Goal: Task Accomplishment & Management: Manage account settings

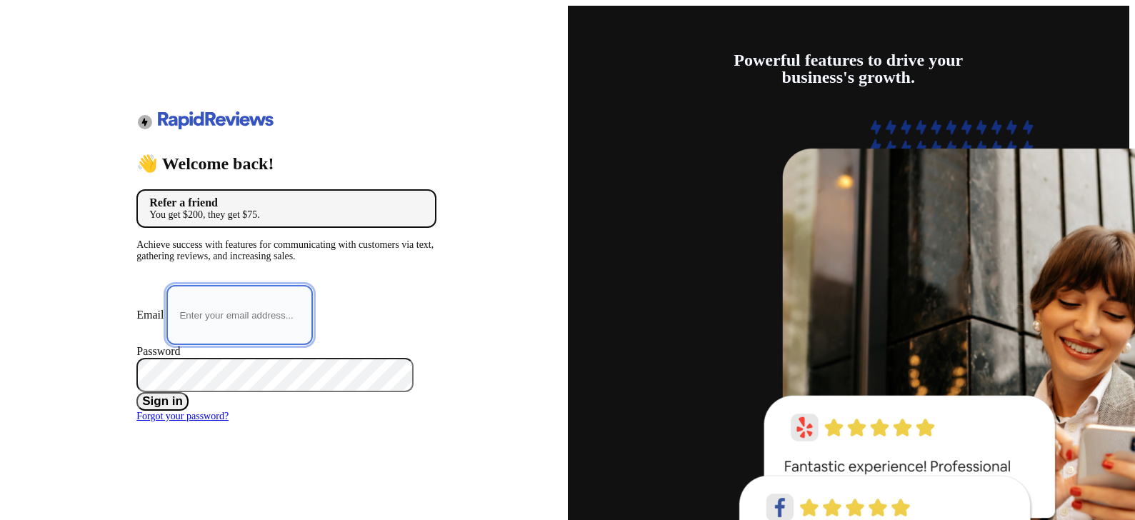
type input "[EMAIL_ADDRESS][DOMAIN_NAME]"
click at [189, 399] on button "Sign in" at bounding box center [162, 401] width 52 height 19
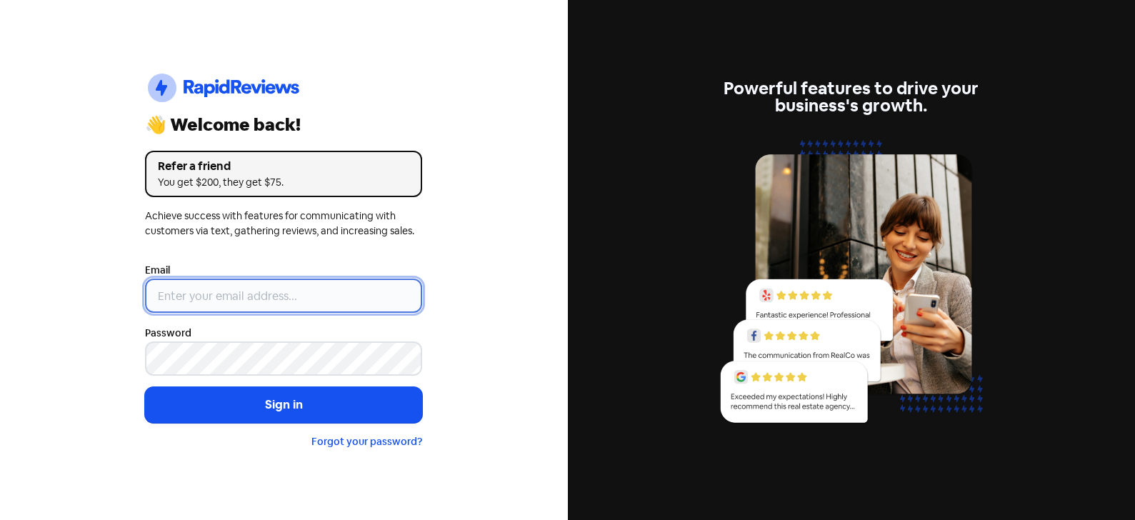
type input "[EMAIL_ADDRESS][DOMAIN_NAME]"
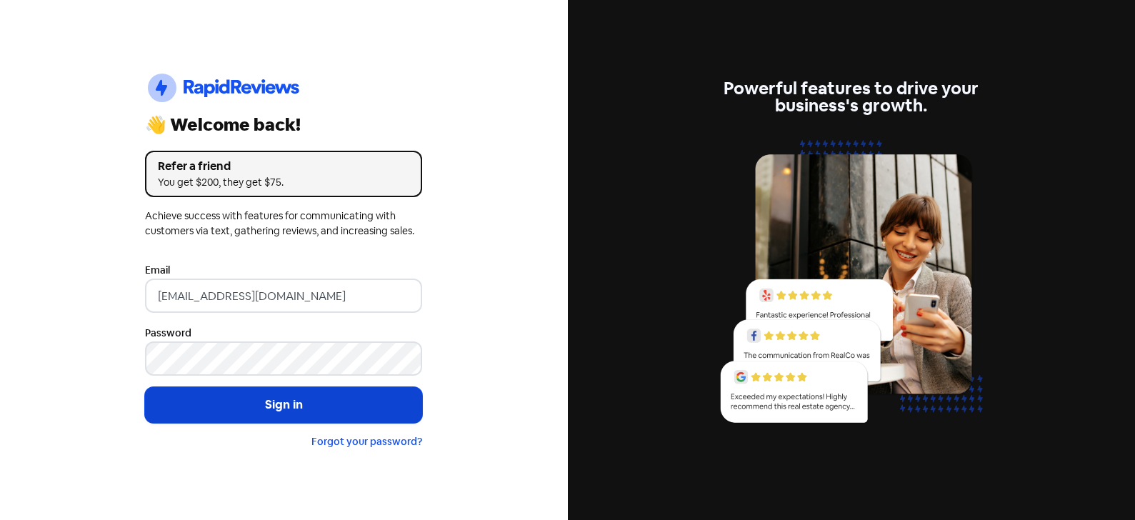
click at [297, 411] on button "Sign in" at bounding box center [283, 405] width 277 height 36
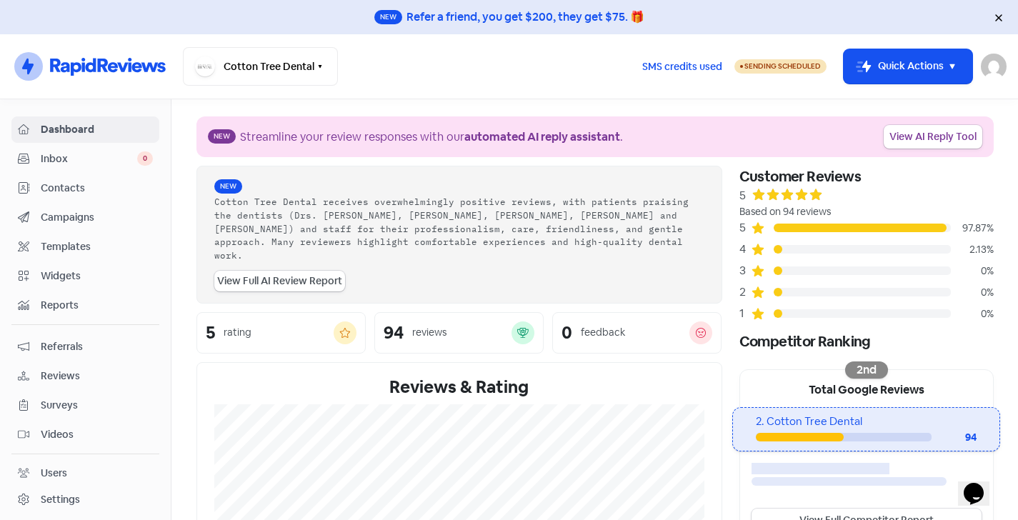
click at [77, 248] on span "Templates" at bounding box center [97, 246] width 112 height 15
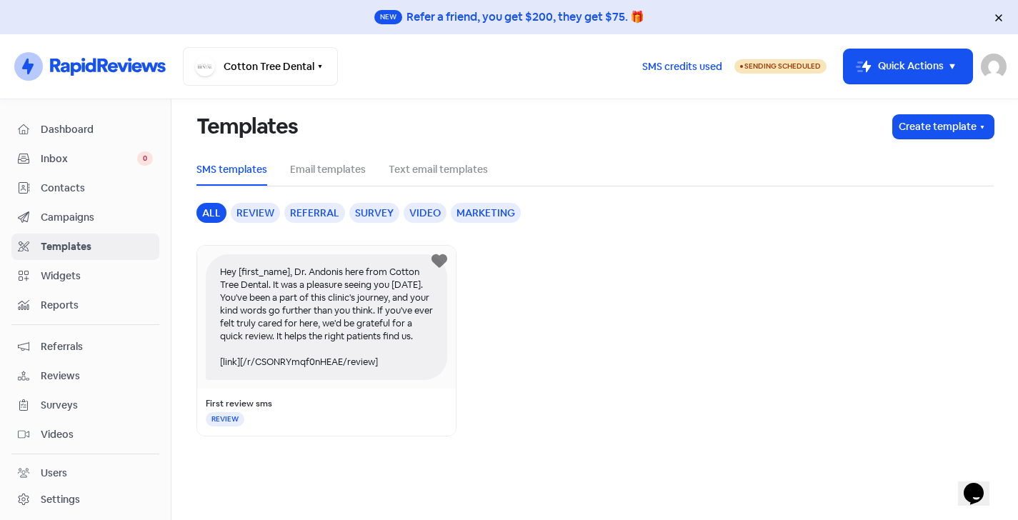
click at [84, 215] on span "Campaigns" at bounding box center [97, 217] width 112 height 15
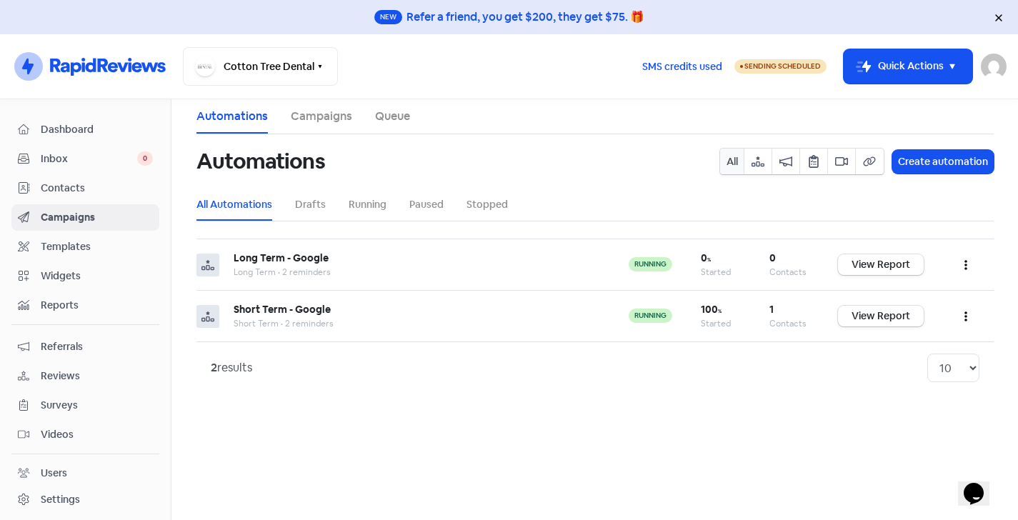
click at [71, 245] on span "Templates" at bounding box center [97, 246] width 112 height 15
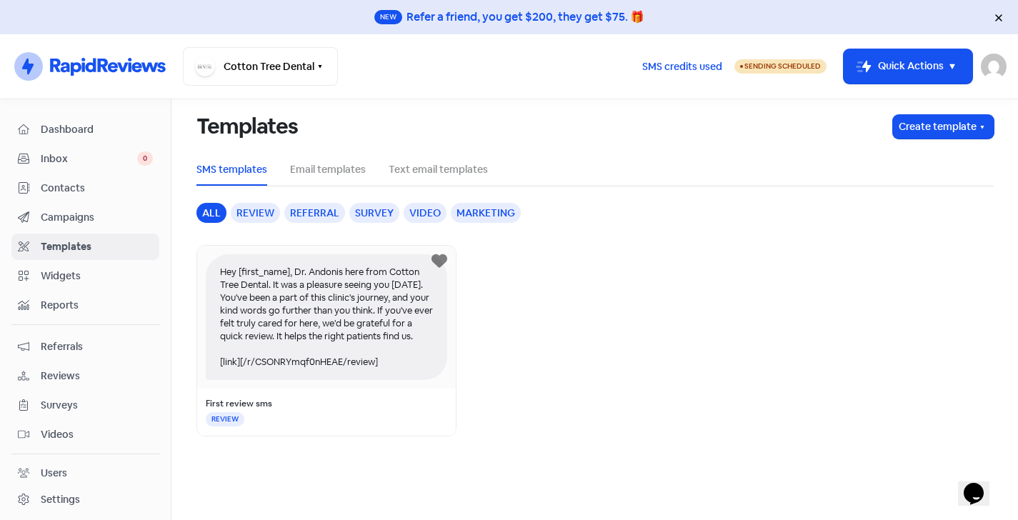
click at [69, 222] on span "Campaigns" at bounding box center [97, 217] width 112 height 15
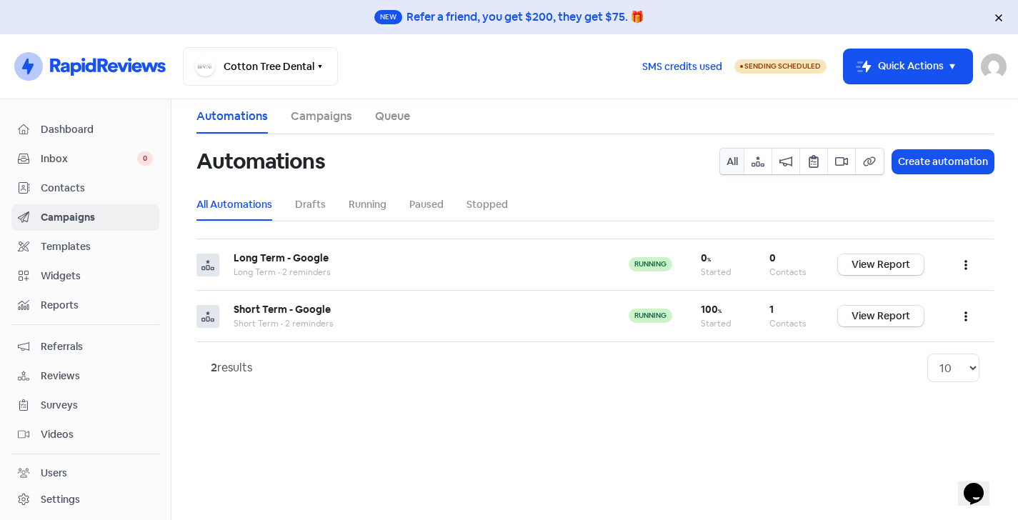
click at [66, 245] on span "Templates" at bounding box center [97, 246] width 112 height 15
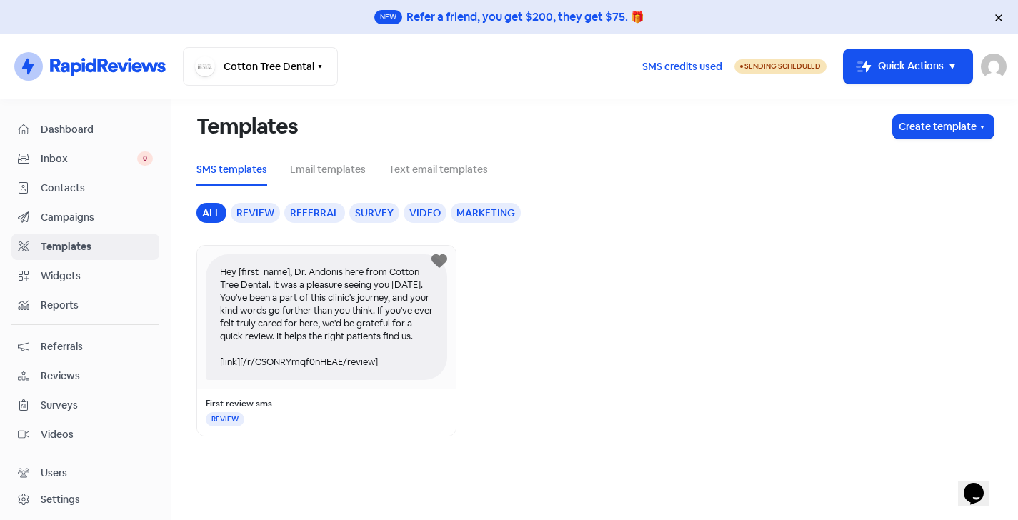
click at [322, 337] on div "Hey [first_name], Dr. Andonis here from Cotton Tree Dental. It was a pleasure s…" at bounding box center [326, 317] width 241 height 126
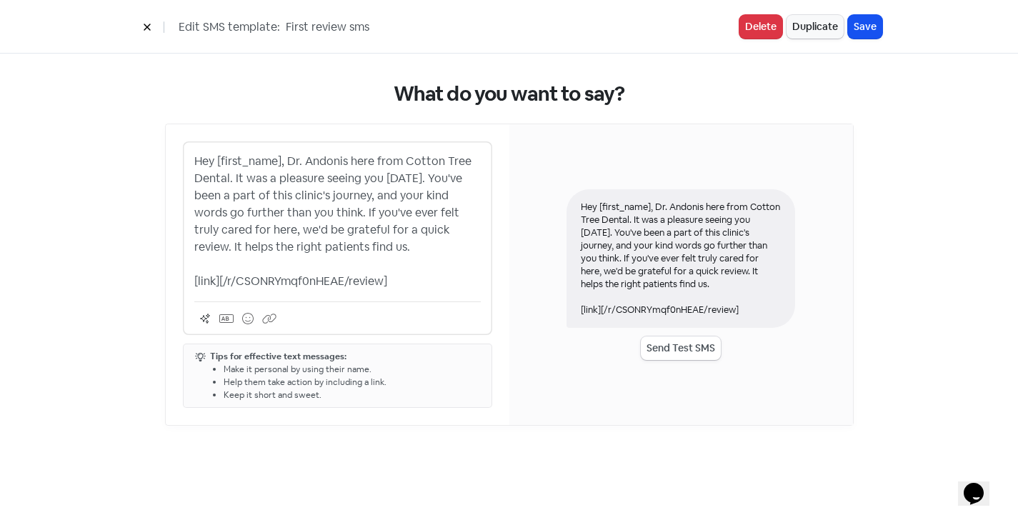
click at [150, 34] on button at bounding box center [146, 26] width 21 height 25
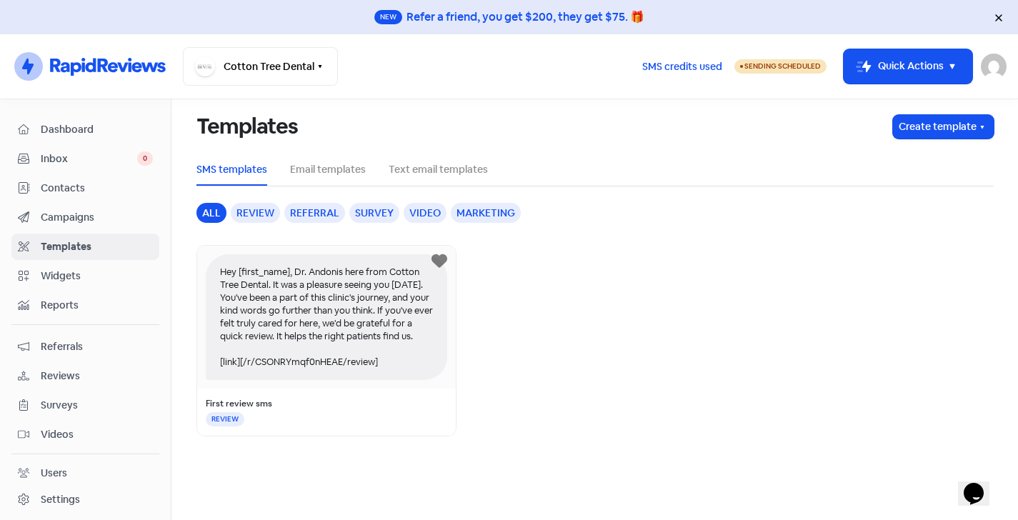
click at [321, 300] on div "Hey [first_name], Dr. Andonis here from Cotton Tree Dental. It was a pleasure s…" at bounding box center [326, 317] width 241 height 126
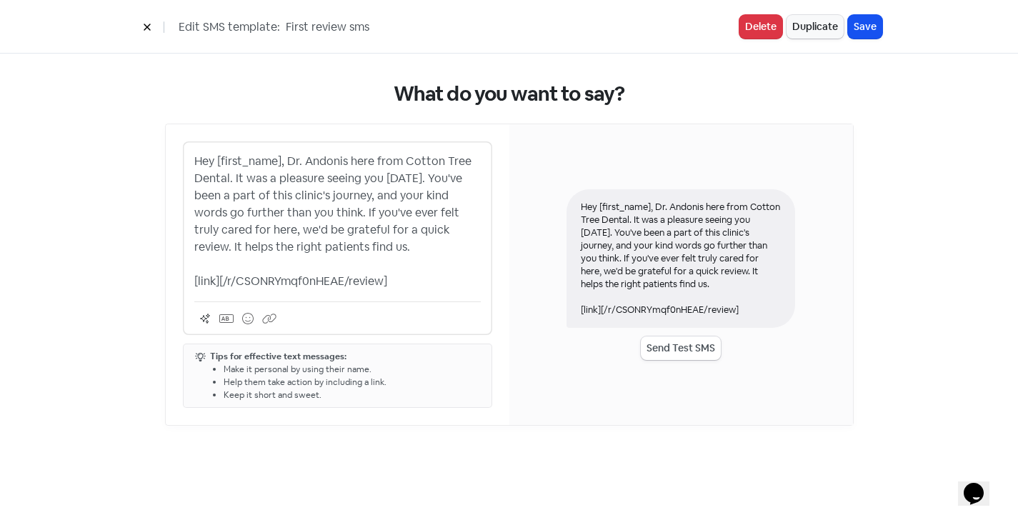
click at [399, 274] on p "Hey [first_name], Dr. Andonis here from Cotton Tree Dental. It was a pleasure s…" at bounding box center [337, 221] width 286 height 137
click at [376, 242] on p "Hey [first_name], Dr. Andonis here from Cotton Tree Dental. It was a pleasure s…" at bounding box center [337, 221] width 286 height 137
click at [409, 276] on p "Hey [first_name], Dr. Andonis here from Cotton Tree Dental. It was a pleasure s…" at bounding box center [337, 221] width 286 height 137
click at [393, 244] on p "Hey [first_name], Dr. Andonis here from Cotton Tree Dental. It was a pleasure s…" at bounding box center [337, 221] width 286 height 137
click at [407, 273] on p "Hey [first_name], Dr. Andonis here from Cotton Tree Dental. It was a pleasure s…" at bounding box center [337, 221] width 286 height 137
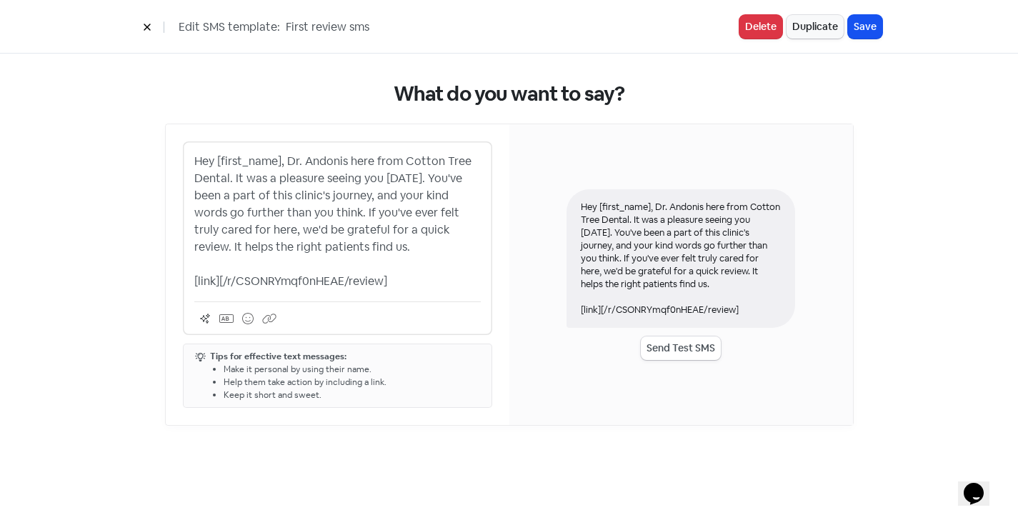
click at [387, 247] on p "Hey [first_name], Dr. Andonis here from Cotton Tree Dental. It was a pleasure s…" at bounding box center [337, 221] width 286 height 137
click at [414, 282] on p "Hey [first_name], Dr. Andonis here from Cotton Tree Dental. It was a pleasure s…" at bounding box center [337, 221] width 286 height 137
click at [394, 249] on p "Hey [first_name], Dr. Andonis here from Cotton Tree Dental. It was a pleasure s…" at bounding box center [337, 221] width 286 height 137
click at [419, 282] on p "Hey [first_name], Dr. Andonis here from Cotton Tree Dental. It was a pleasure s…" at bounding box center [337, 221] width 286 height 137
click at [149, 26] on icon at bounding box center [147, 27] width 6 height 6
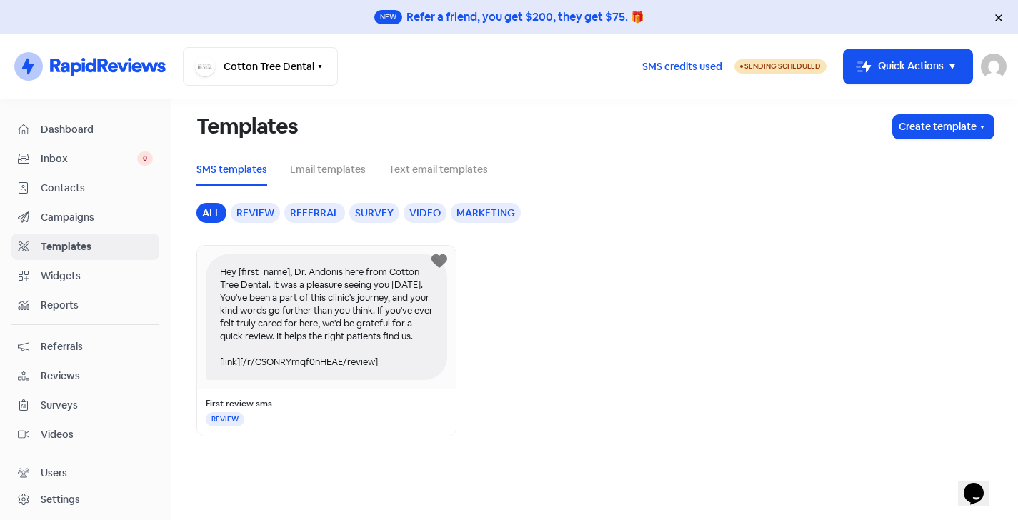
click at [299, 364] on div "Hey [first_name], Dr. Andonis here from Cotton Tree Dental. It was a pleasure s…" at bounding box center [326, 317] width 241 height 126
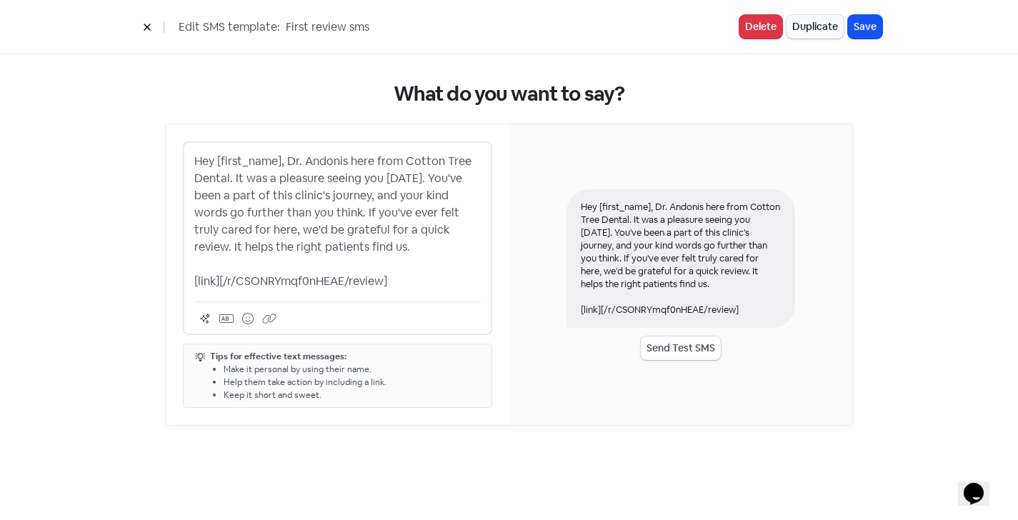
click at [409, 283] on p "Hey [first_name], Dr. Andonis here from Cotton Tree Dental. It was a pleasure s…" at bounding box center [337, 221] width 286 height 137
click at [406, 254] on p "Hey [first_name], Dr. Andonis here from Cotton Tree Dental. It was a pleasure s…" at bounding box center [337, 221] width 286 height 137
click at [364, 239] on p "Hey [first_name], Dr. Andonis here from Cotton Tree Dental. It was a pleasure s…" at bounding box center [337, 221] width 286 height 137
click at [367, 291] on div "Hey [first_name], Dr. Andonis here from Cotton Tree Dental. It was a pleasure s…" at bounding box center [337, 238] width 309 height 194
click at [354, 276] on p "Hey [first_name], Dr. Andonis here from Cotton Tree Dental. It was a pleasure s…" at bounding box center [337, 221] width 286 height 137
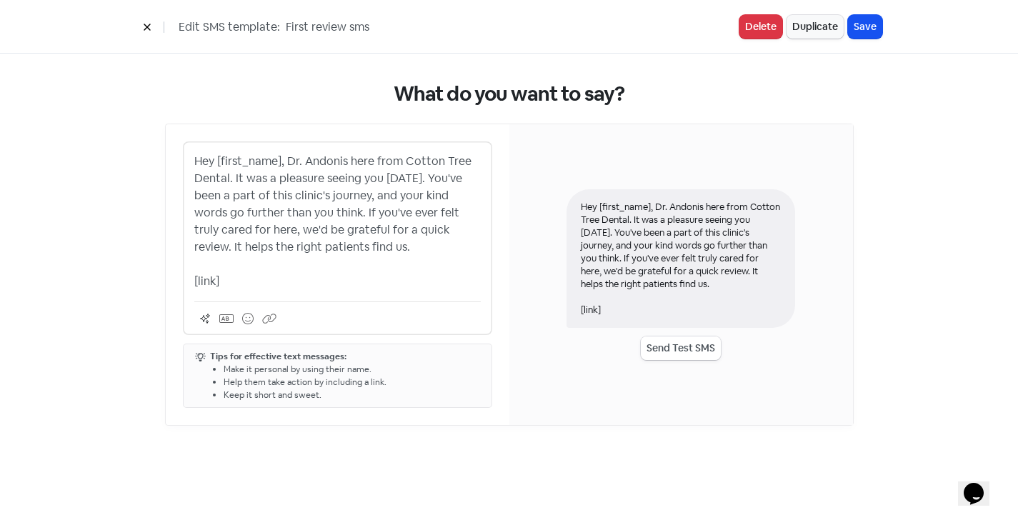
click at [702, 351] on button "Send Test SMS" at bounding box center [681, 348] width 80 height 24
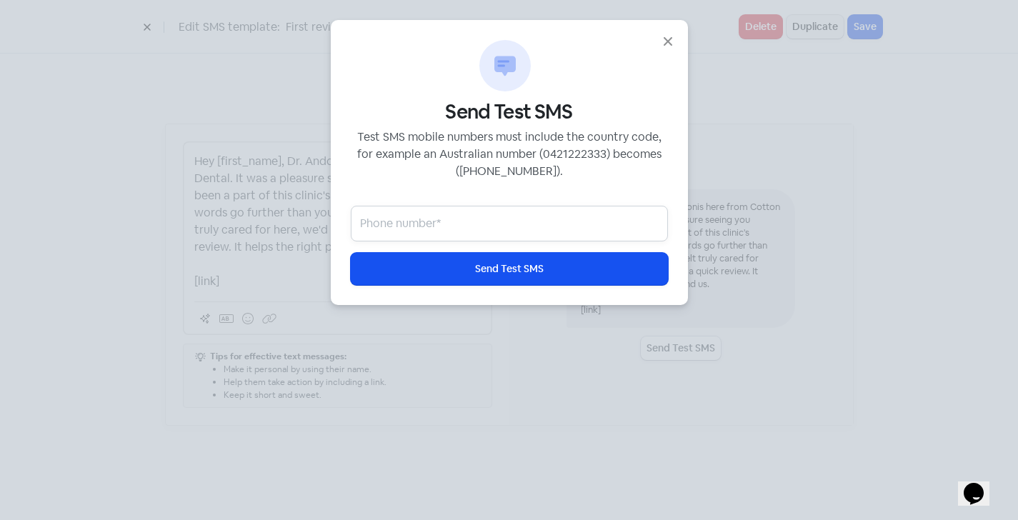
click at [499, 218] on input "text" at bounding box center [509, 224] width 317 height 36
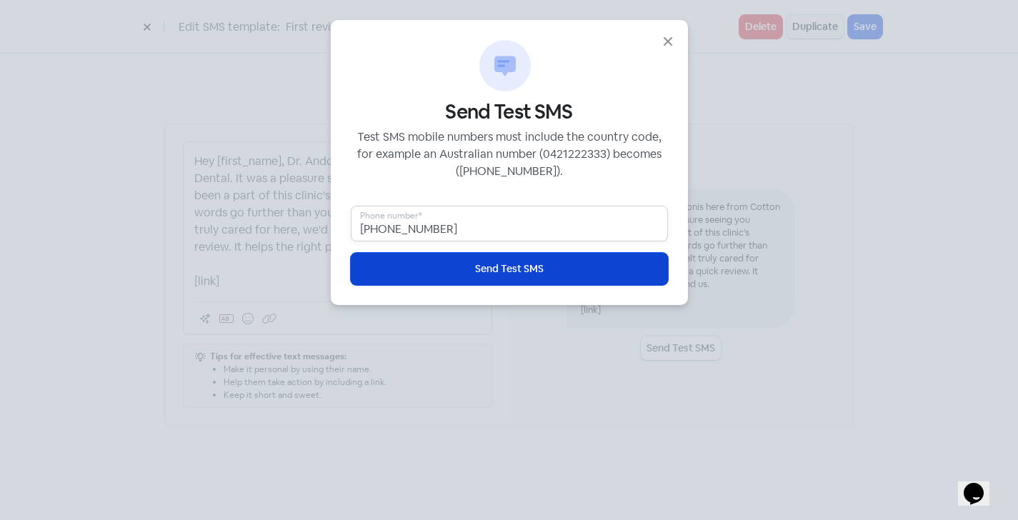
type input "+61401978329"
click at [467, 274] on button "Icon For Loading Send Test SMS" at bounding box center [509, 269] width 317 height 32
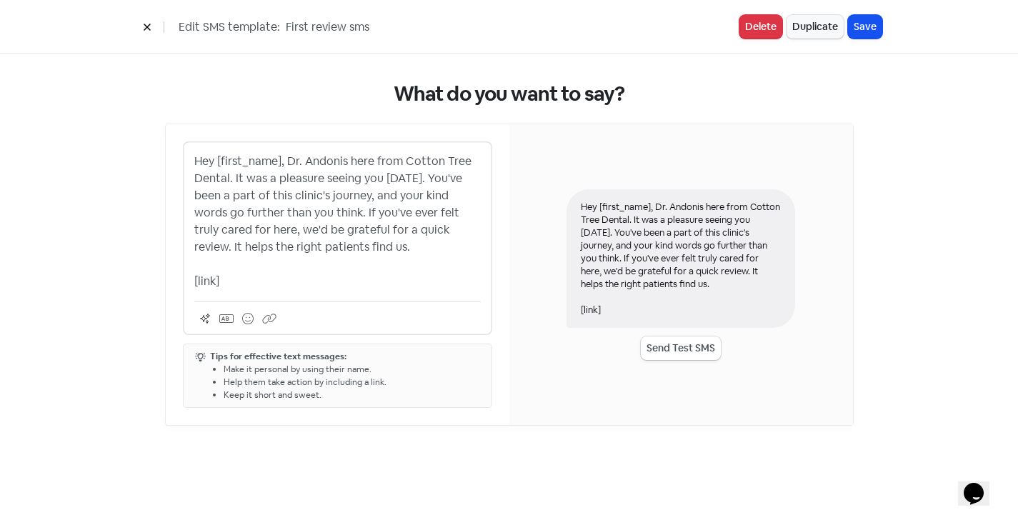
click at [147, 29] on icon at bounding box center [147, 27] width 9 height 9
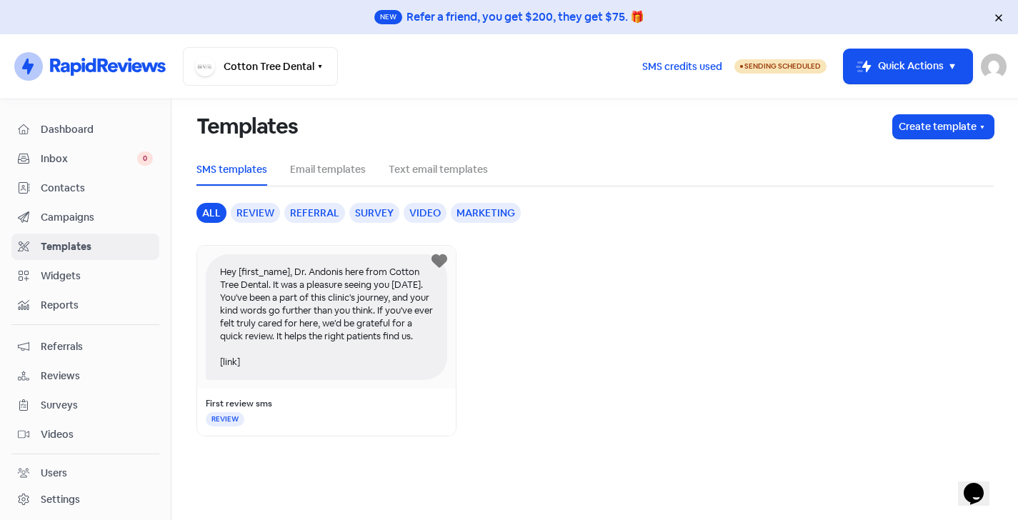
click at [70, 274] on span "Widgets" at bounding box center [97, 276] width 112 height 15
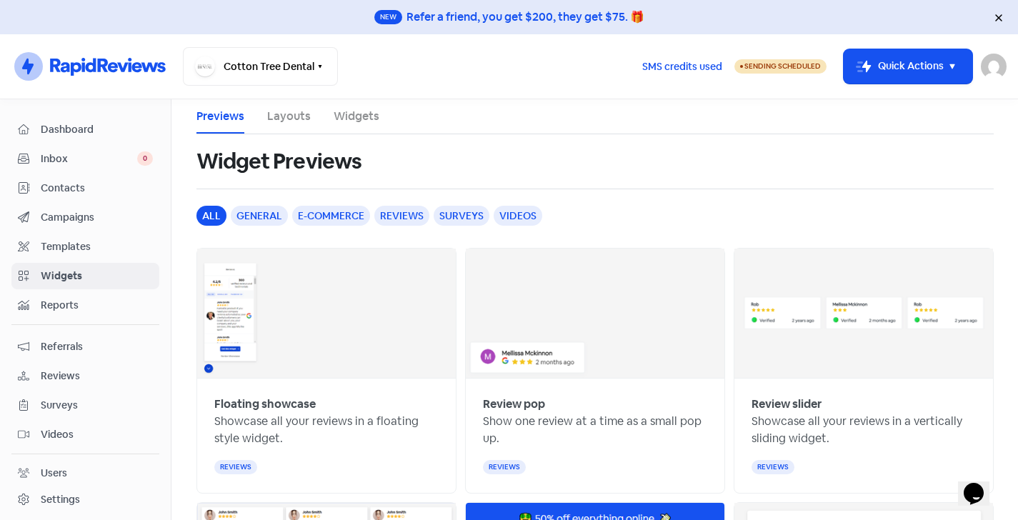
click at [64, 246] on span "Templates" at bounding box center [97, 246] width 112 height 15
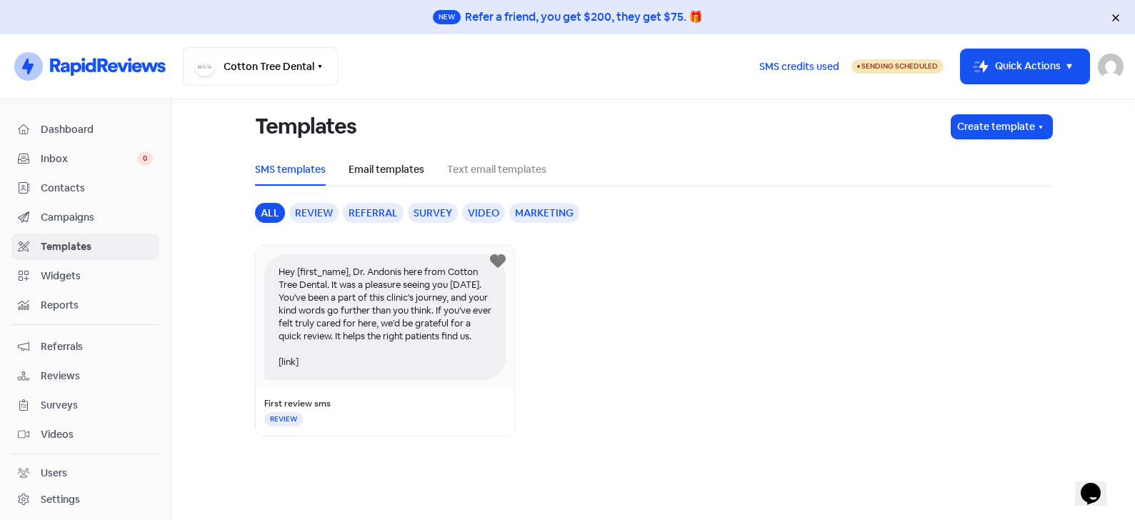
click at [386, 166] on link "Email templates" at bounding box center [387, 169] width 76 height 15
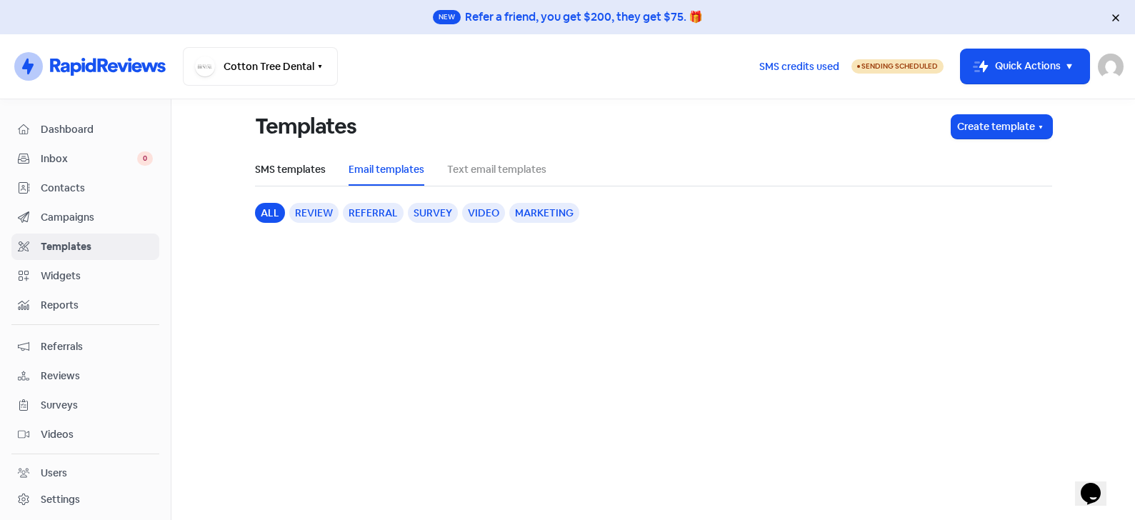
click at [307, 167] on link "SMS templates" at bounding box center [290, 169] width 71 height 15
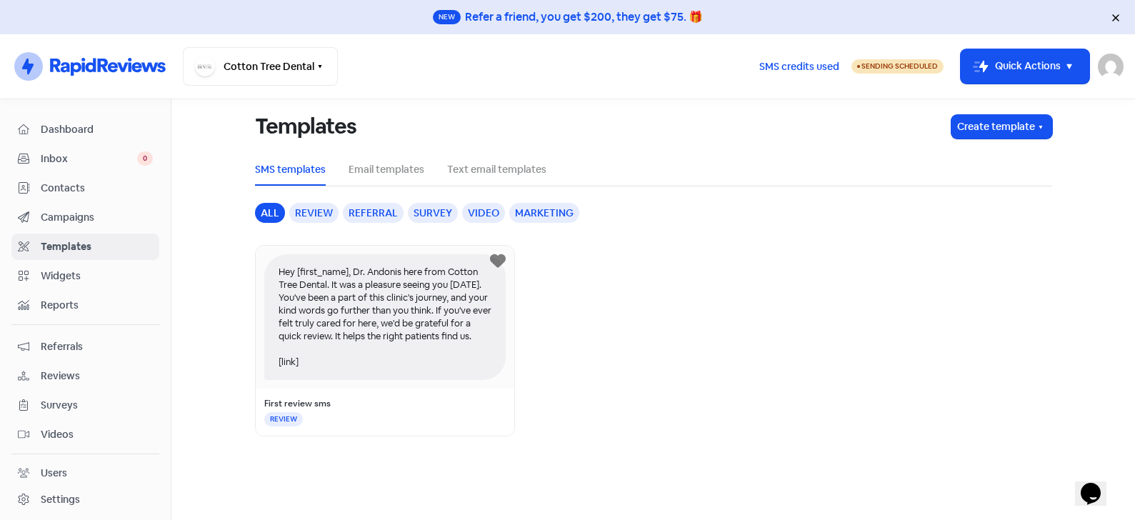
click at [69, 216] on span "Campaigns" at bounding box center [97, 217] width 112 height 15
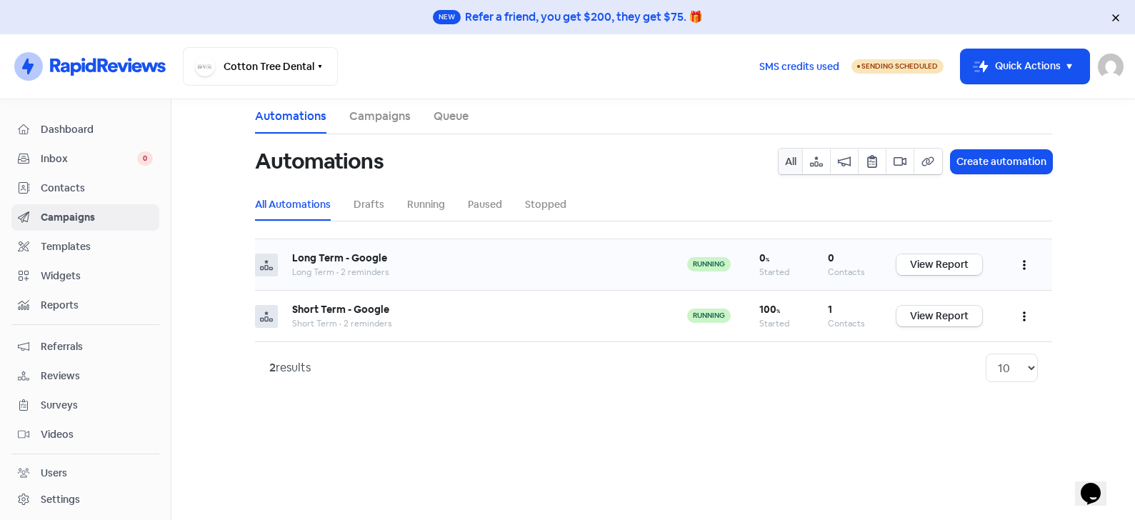
click at [919, 264] on link "View Report" at bounding box center [940, 264] width 86 height 21
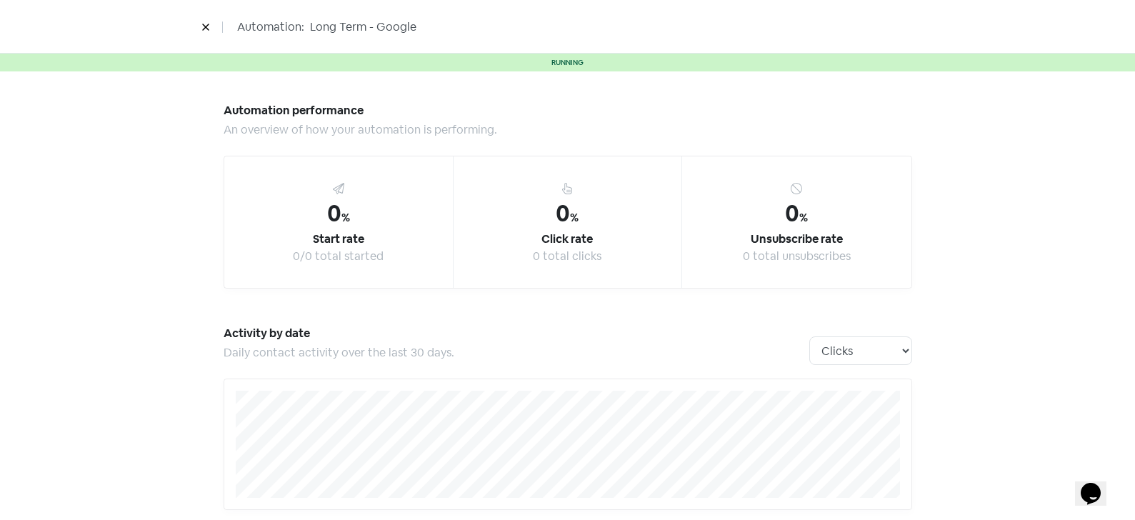
click at [211, 23] on button at bounding box center [205, 26] width 21 height 25
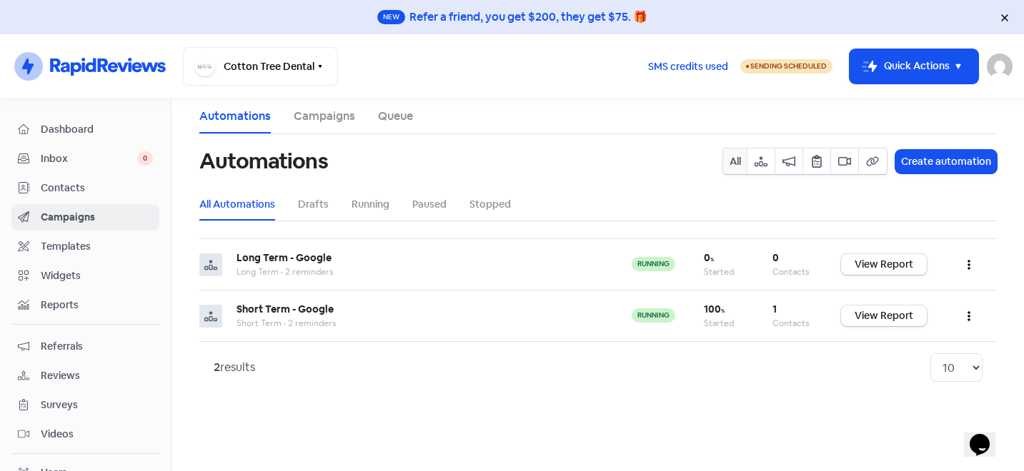
click at [74, 192] on span "Contacts" at bounding box center [97, 188] width 112 height 15
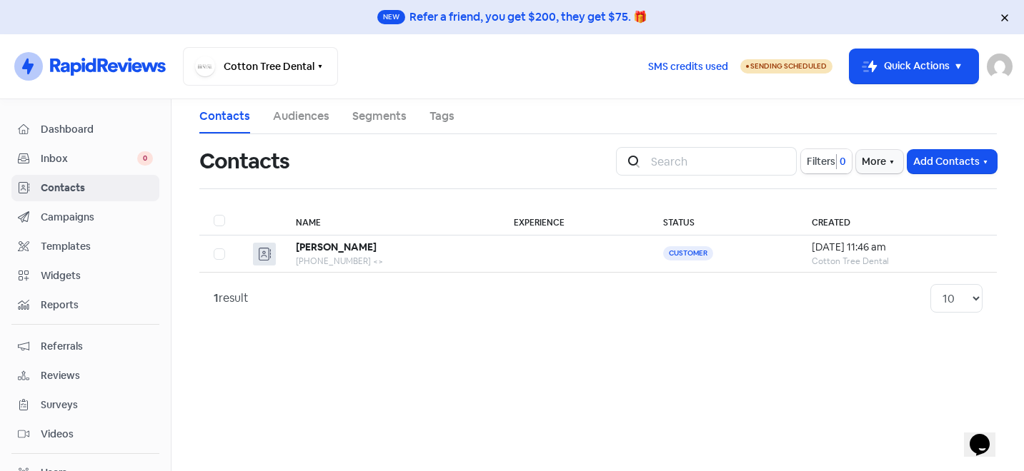
click at [828, 164] on span "Filters" at bounding box center [821, 161] width 29 height 15
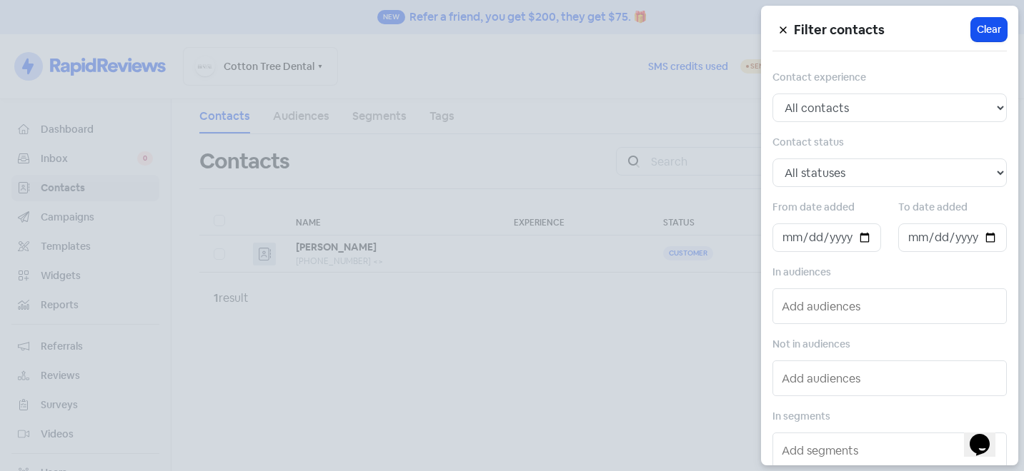
click at [709, 277] on div at bounding box center [512, 235] width 1024 height 471
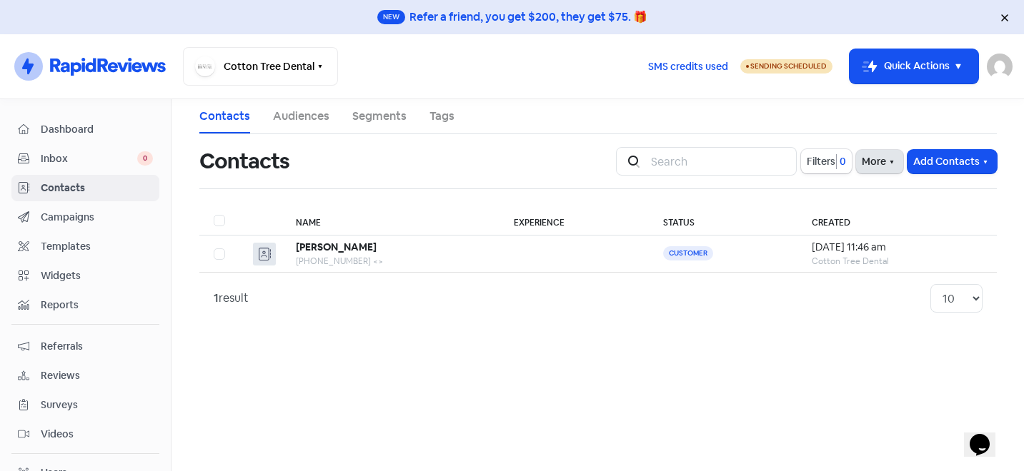
click at [872, 164] on button "More" at bounding box center [879, 162] width 47 height 24
click at [848, 196] on link "External Contact Forms" at bounding box center [835, 193] width 144 height 29
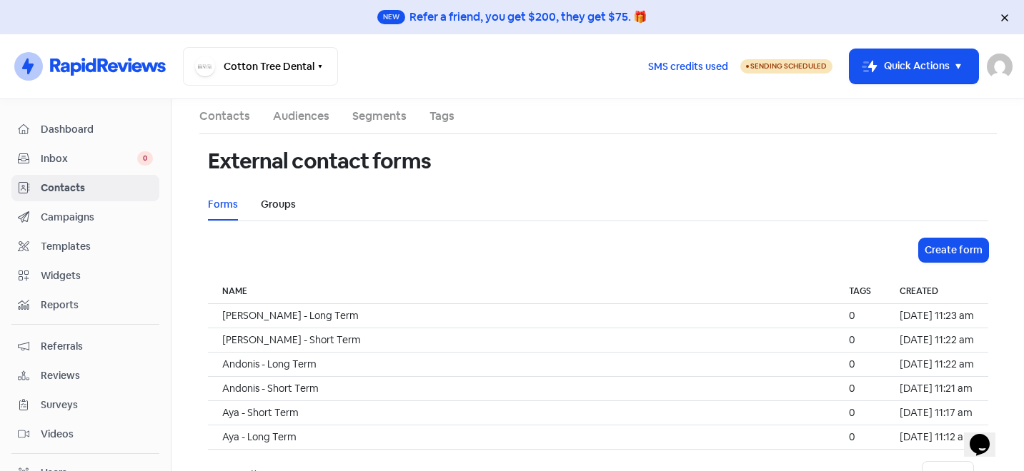
click at [276, 208] on link "Groups" at bounding box center [278, 204] width 35 height 15
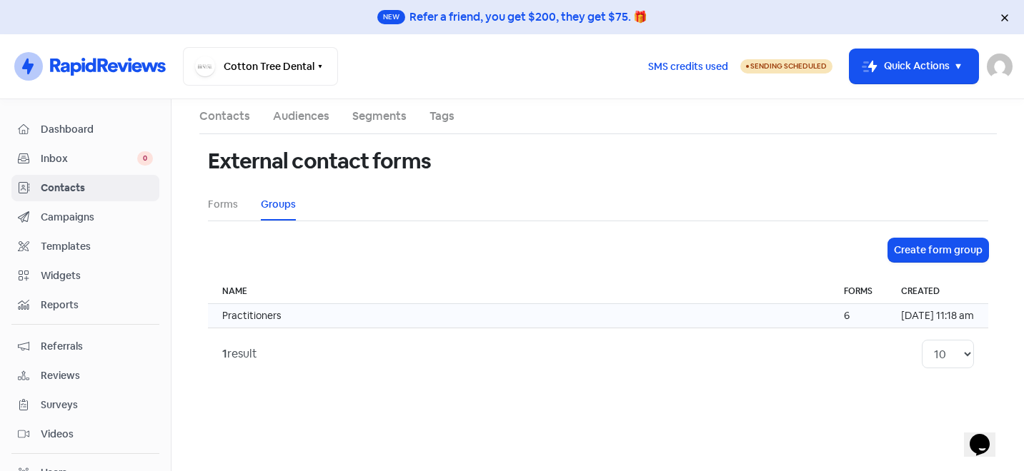
click at [532, 319] on td "Practitioners" at bounding box center [519, 316] width 622 height 24
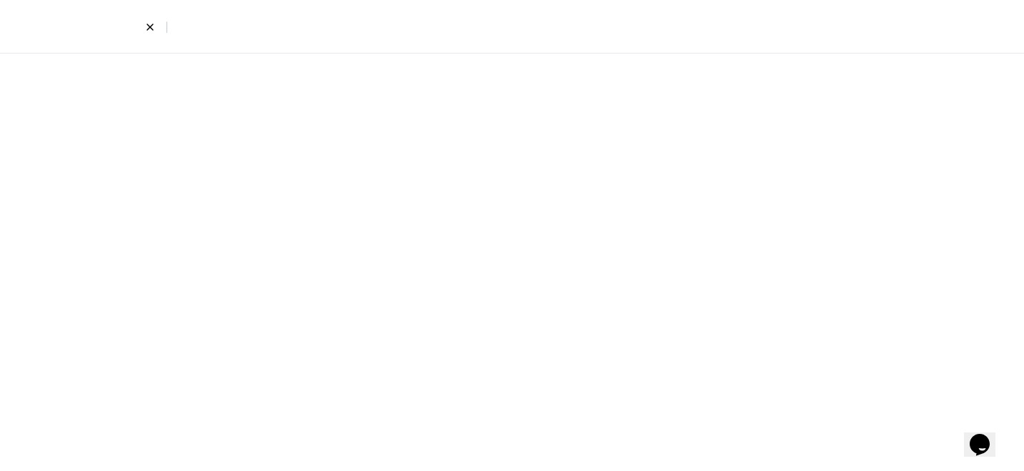
select select "796"
select select "797"
select select "799"
select select "795"
select select "800"
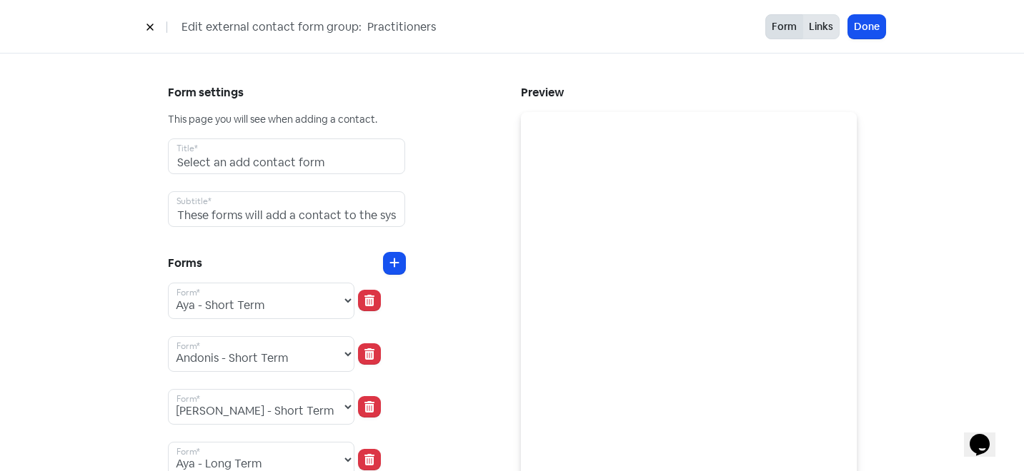
click at [823, 31] on button "Links" at bounding box center [820, 26] width 37 height 25
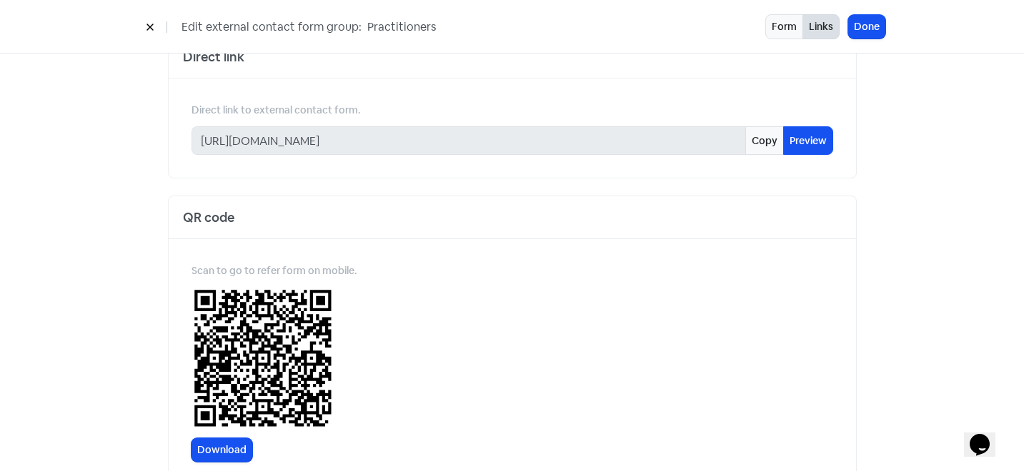
scroll to position [54, 0]
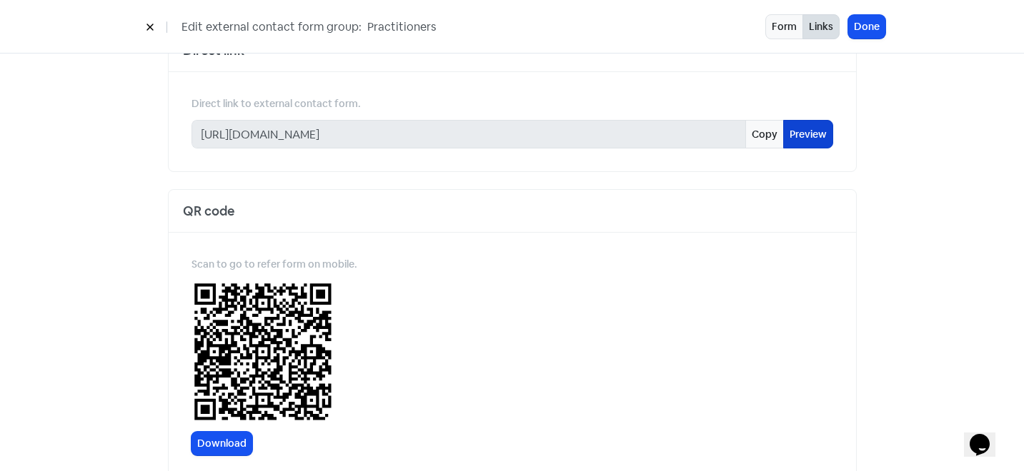
click at [807, 134] on link "Preview" at bounding box center [808, 134] width 50 height 29
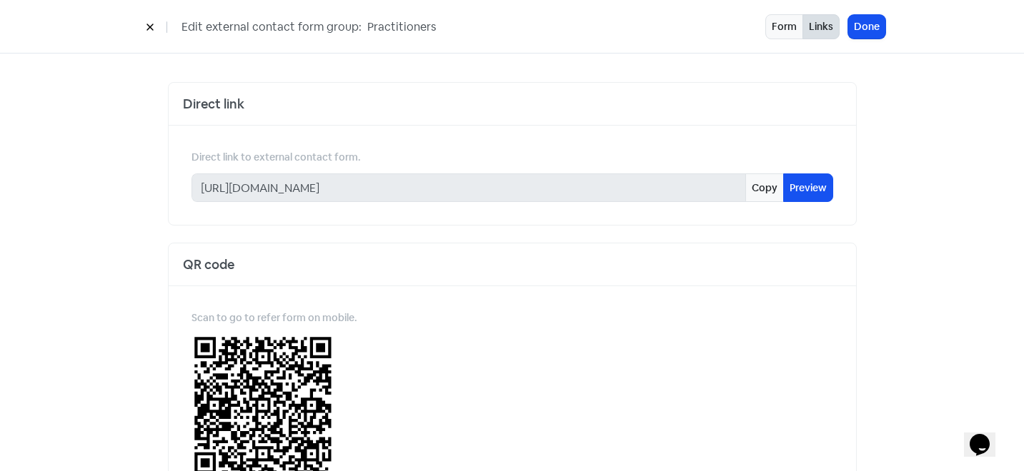
scroll to position [0, 0]
click at [150, 27] on icon at bounding box center [149, 27] width 6 height 6
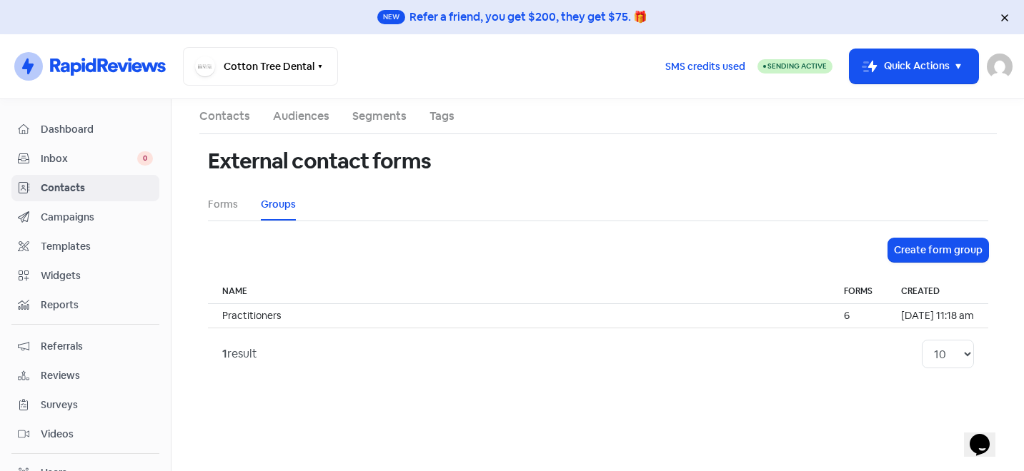
click at [62, 240] on span "Templates" at bounding box center [97, 246] width 112 height 15
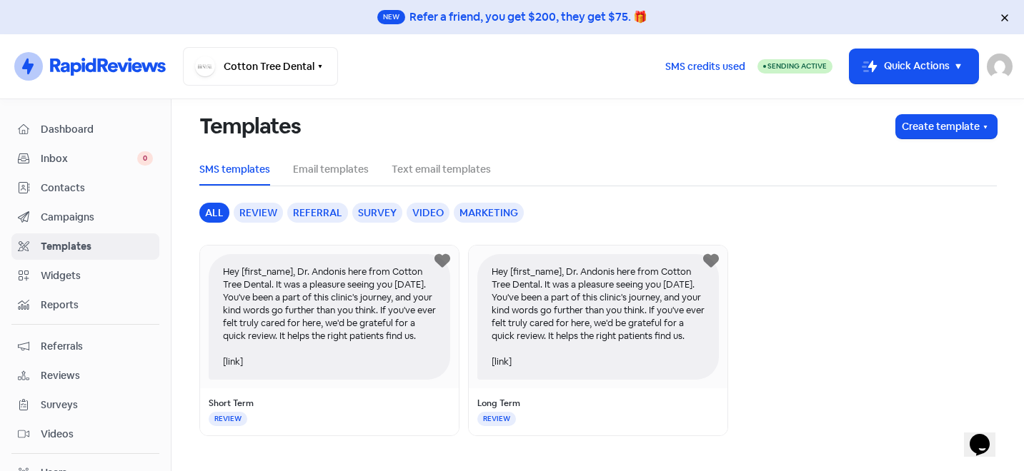
click at [296, 311] on div "Hey [first_name], Dr. Andonis here from Cotton Tree Dental. It was a pleasure s…" at bounding box center [329, 317] width 241 height 126
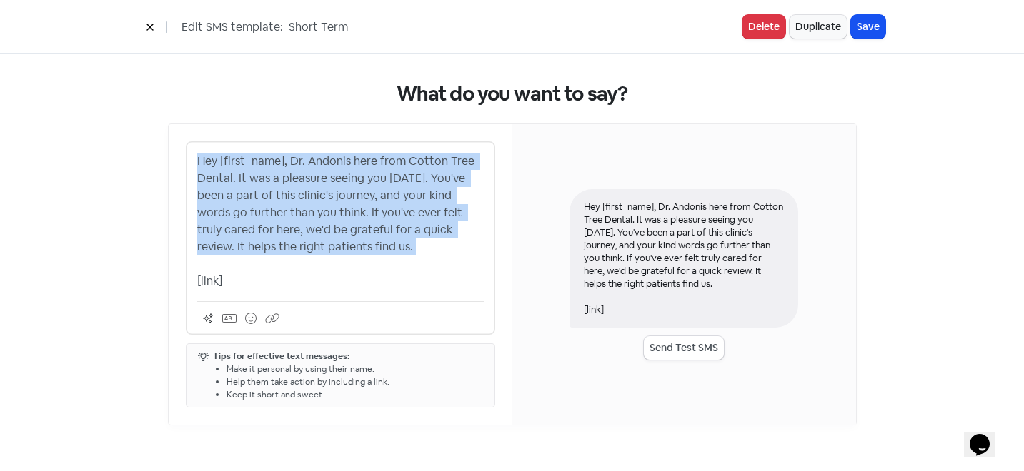
drag, startPoint x: 198, startPoint y: 161, endPoint x: 441, endPoint y: 266, distance: 264.6
click at [441, 266] on p "Hey [first_name], Dr. Andonis here from Cotton Tree Dental. It was a pleasure s…" at bounding box center [340, 221] width 286 height 137
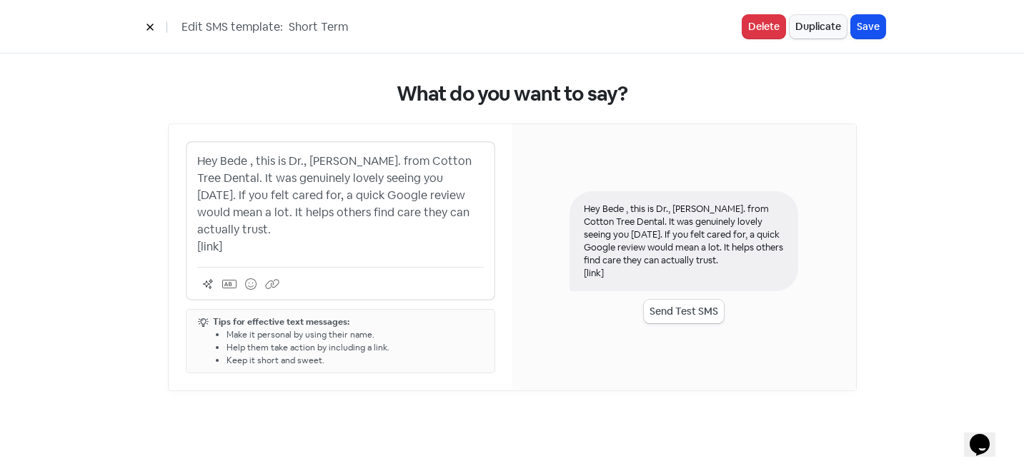
click at [229, 158] on p "Hey Bede , this is Dr., Andonis. from Cotton Tree Dental. It was genuinely love…" at bounding box center [340, 204] width 286 height 103
click at [868, 27] on button "Save" at bounding box center [868, 27] width 34 height 24
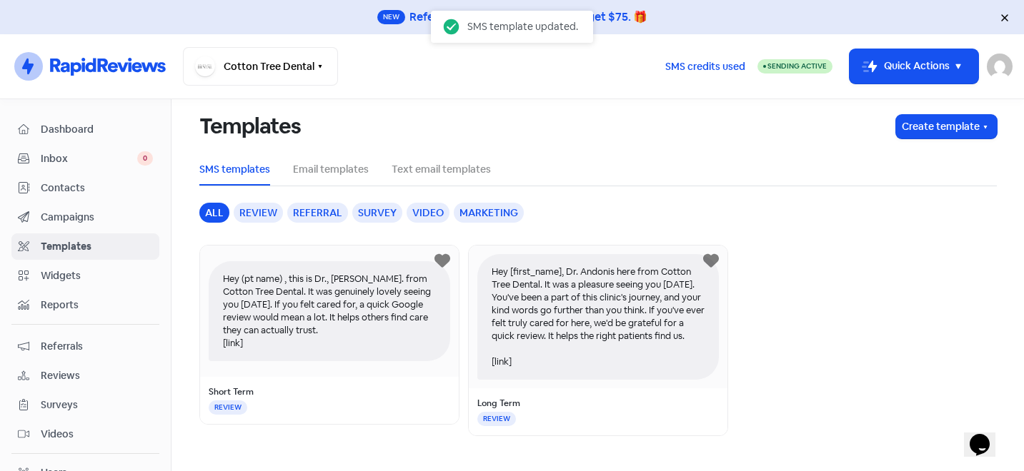
click at [59, 127] on span "Dashboard" at bounding box center [97, 129] width 112 height 15
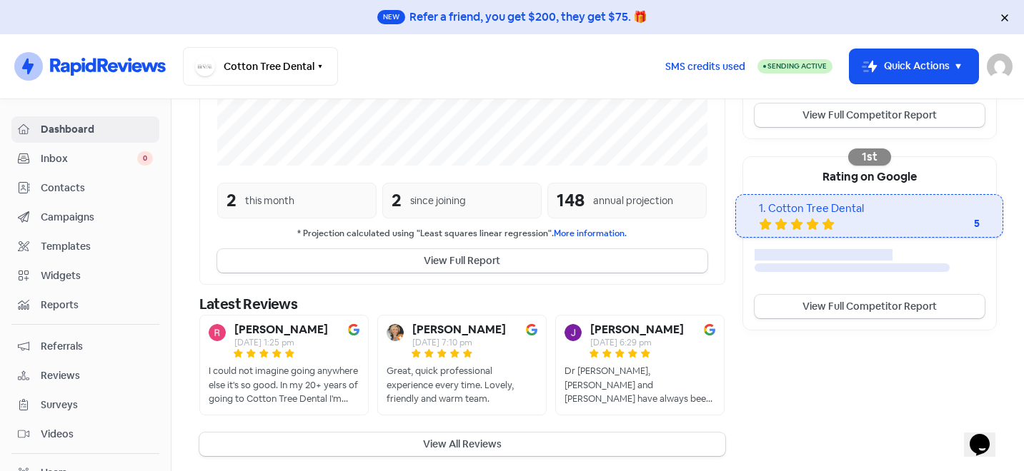
scroll to position [404, 0]
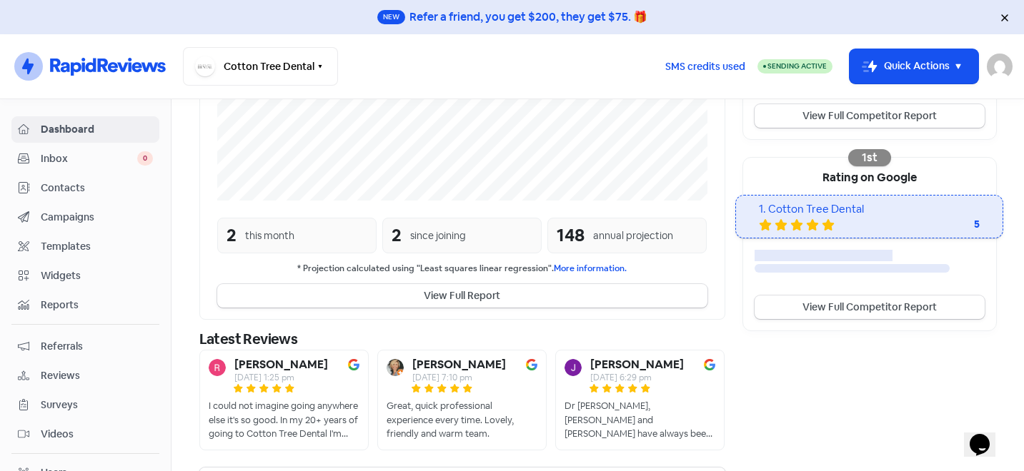
click at [82, 219] on span "Campaigns" at bounding box center [97, 217] width 112 height 15
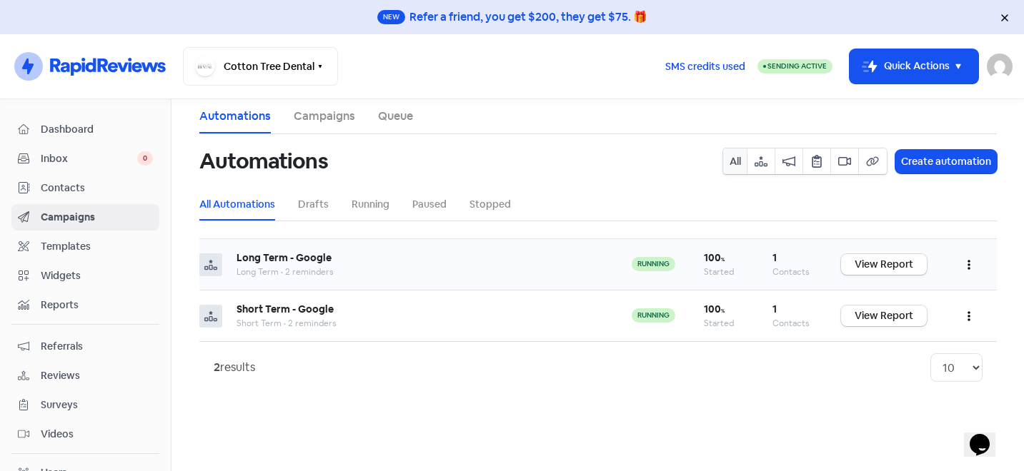
click at [968, 260] on icon "button" at bounding box center [968, 264] width 3 height 11
click at [909, 300] on button "Edit" at bounding box center [925, 300] width 113 height 29
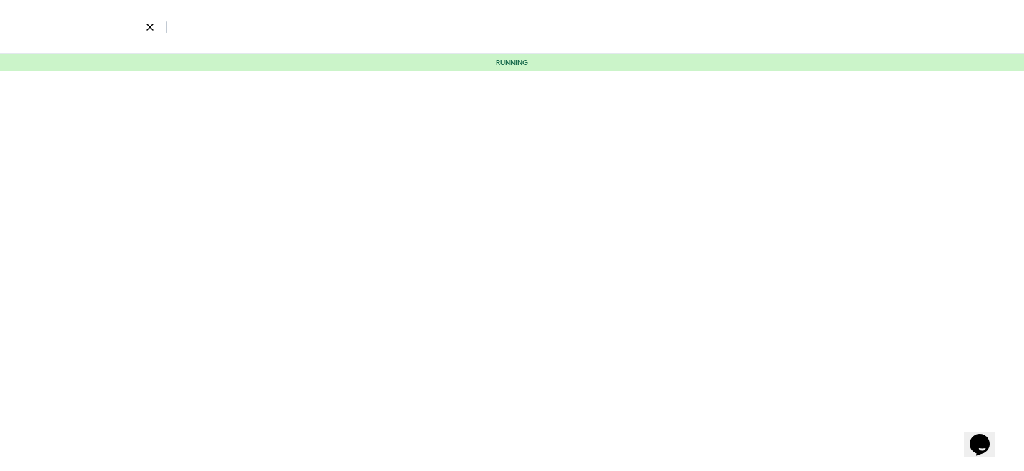
select select "5"
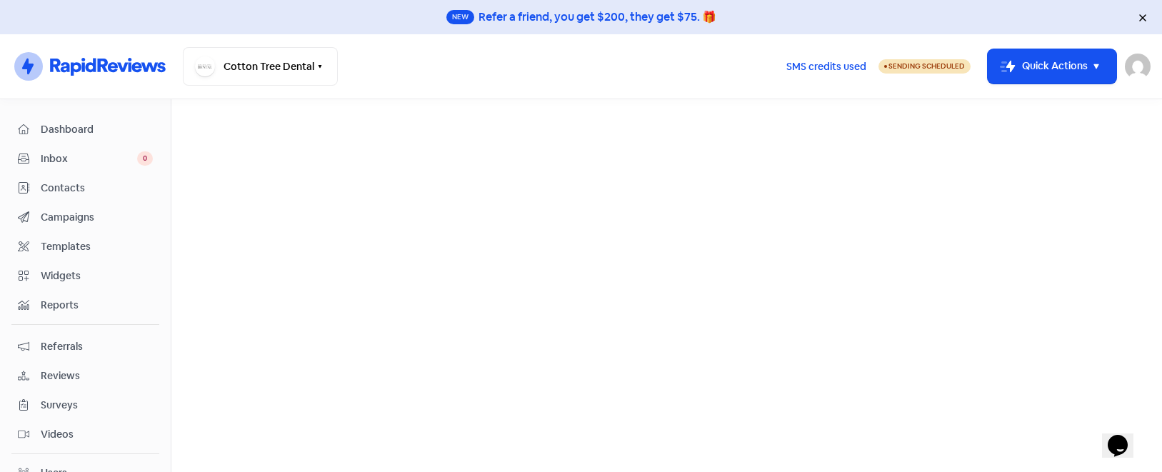
click at [78, 216] on span "Campaigns" at bounding box center [97, 217] width 112 height 15
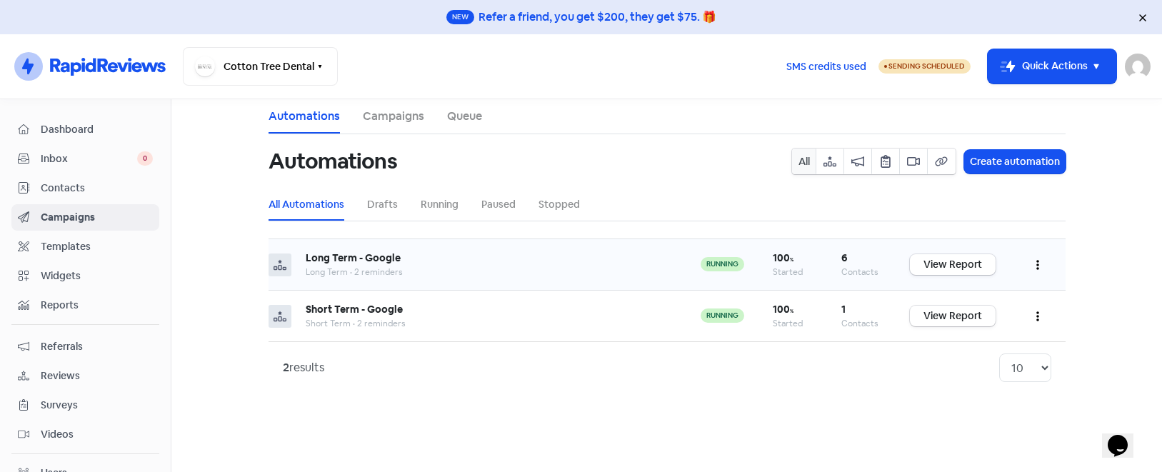
click at [1037, 264] on icon "button" at bounding box center [1038, 264] width 3 height 11
click at [992, 299] on button "Edit" at bounding box center [994, 300] width 113 height 29
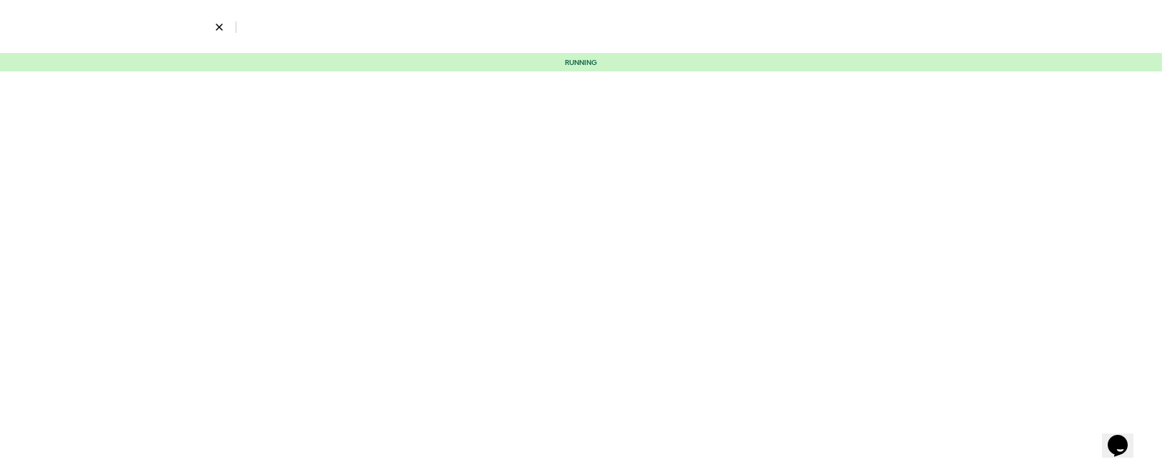
select select "5"
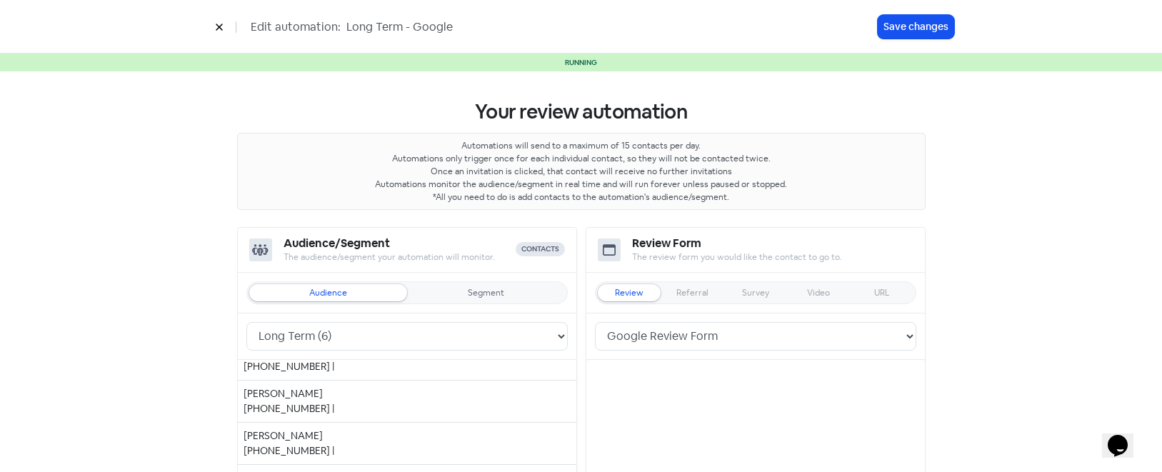
click at [226, 25] on button at bounding box center [219, 26] width 21 height 25
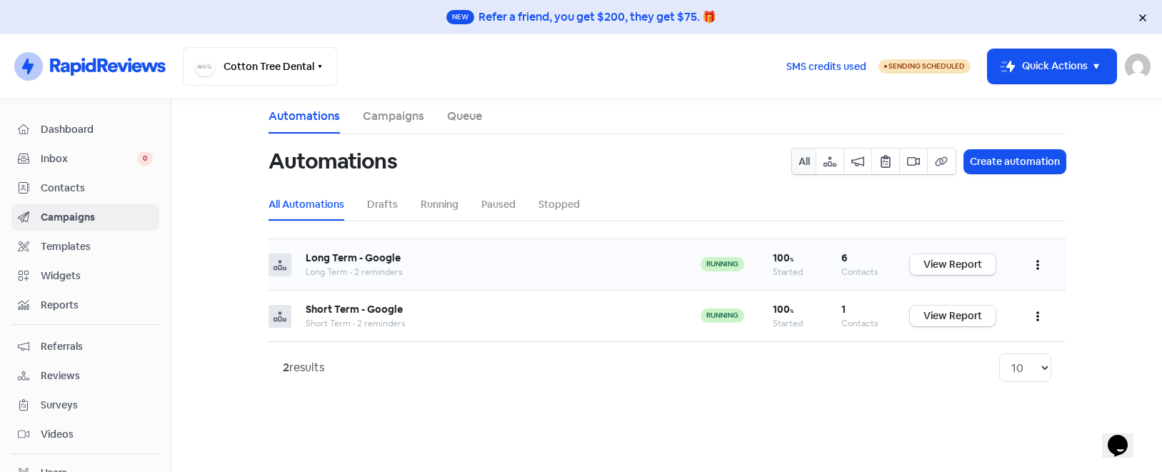
click at [1039, 271] on icon "button" at bounding box center [1038, 264] width 3 height 11
click at [75, 130] on span "Dashboard" at bounding box center [97, 129] width 112 height 15
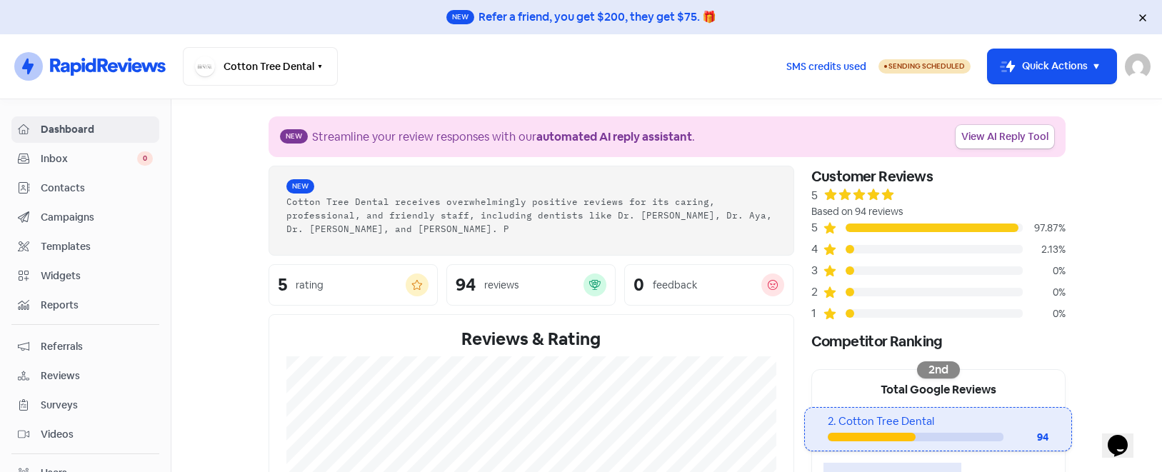
click at [69, 219] on span "Campaigns" at bounding box center [97, 217] width 112 height 15
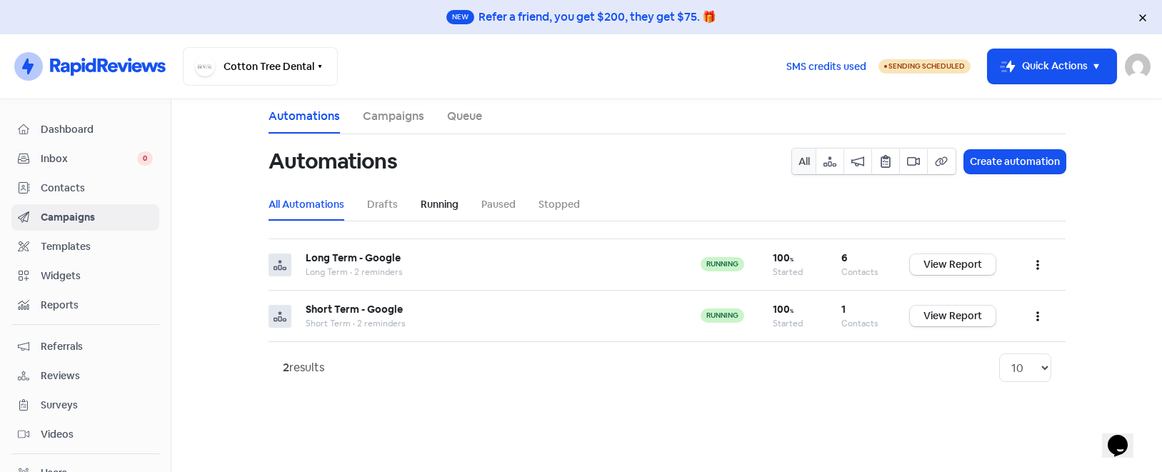
click at [434, 202] on link "Running" at bounding box center [440, 204] width 38 height 15
click at [468, 123] on link "Queue" at bounding box center [464, 116] width 35 height 17
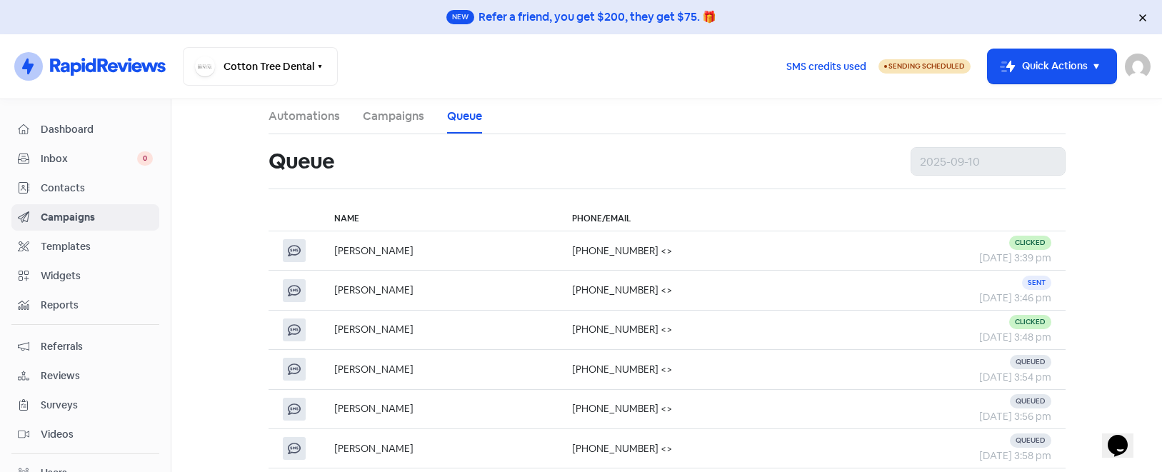
click at [304, 115] on link "Automations" at bounding box center [304, 116] width 71 height 17
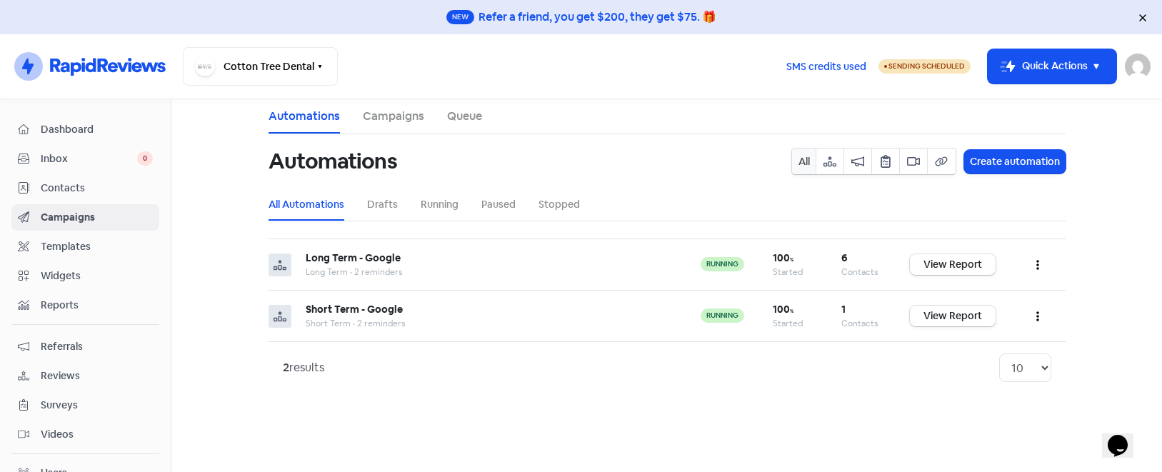
click at [912, 68] on span "Sending Scheduled" at bounding box center [927, 65] width 76 height 9
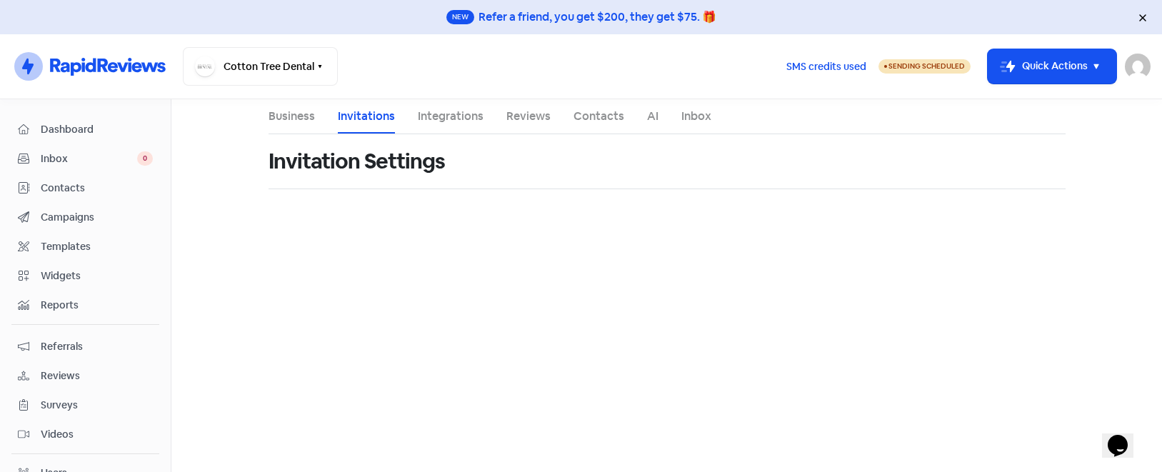
select select "Australia/Brisbane"
select select "17:00:00"
select select "17:30:00"
select select "17:00:00"
select select "17:30:00"
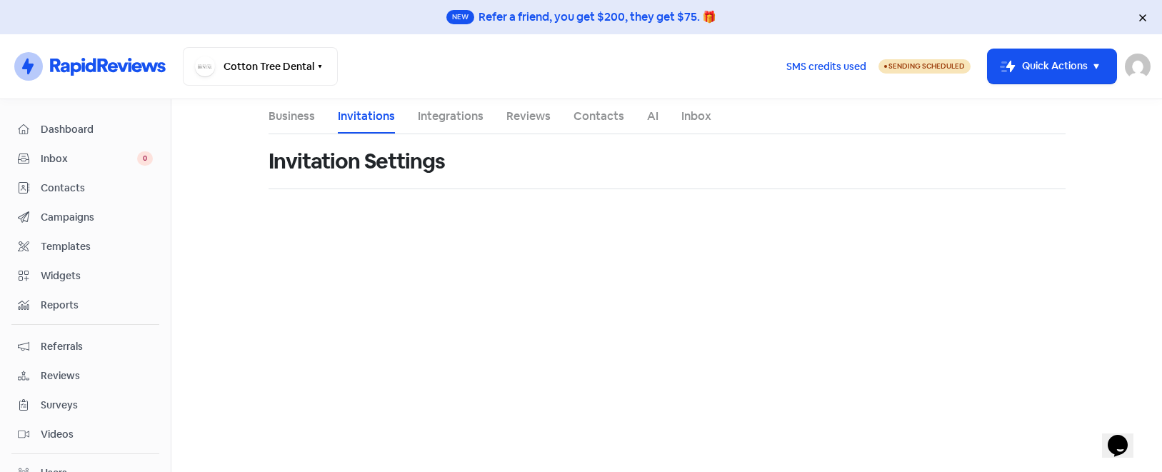
select select "17:00:00"
select select "17:30:00"
select select "17:00:00"
select select "17:30:00"
select select "17:00:00"
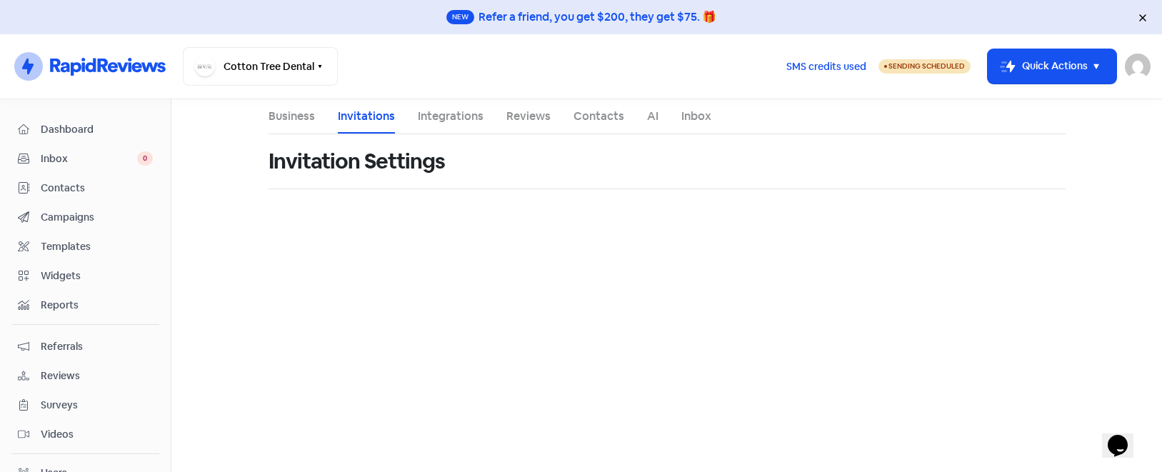
select select "17:30:00"
select select "AU"
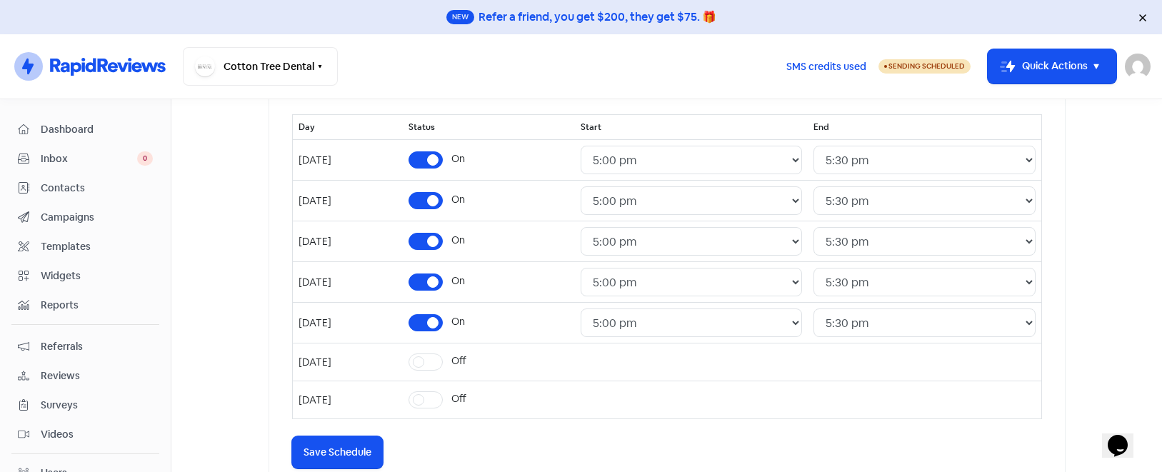
scroll to position [286, 0]
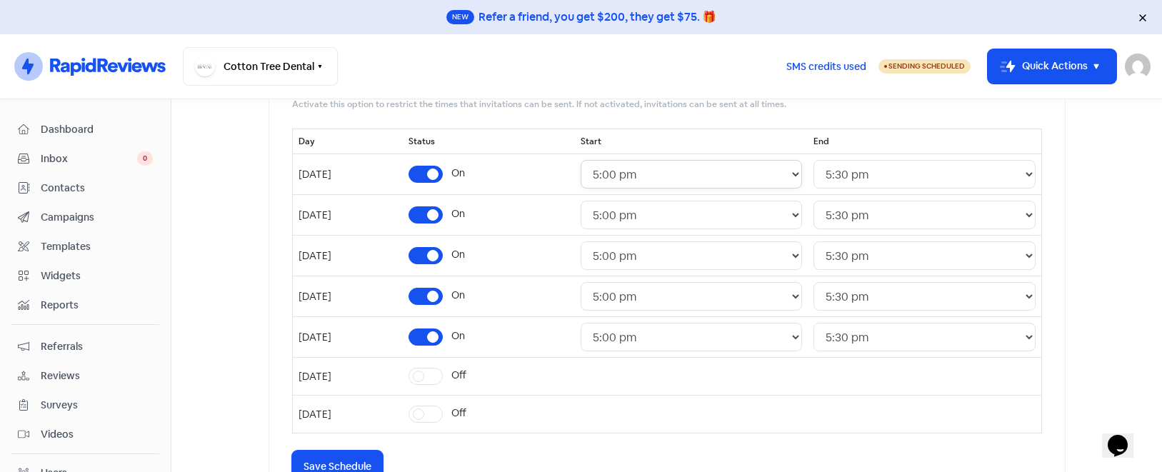
select select "17:30:00"
select select "18:00:00"
select select "17:30:00"
select select "18:00:00"
select select "17:30:00"
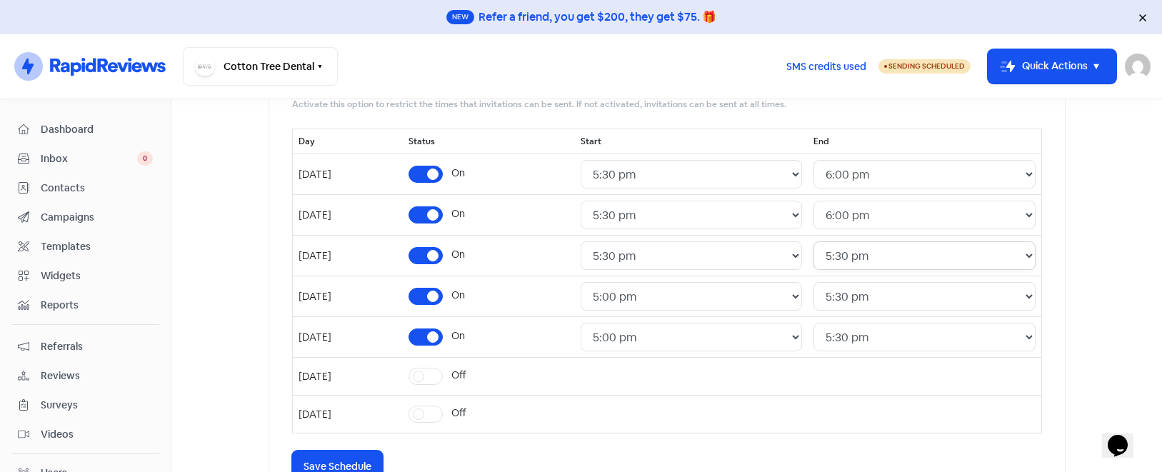
select select "18:00:00"
select select "17:30:00"
select select "18:00:00"
select select "17:30:00"
select select "18:00:00"
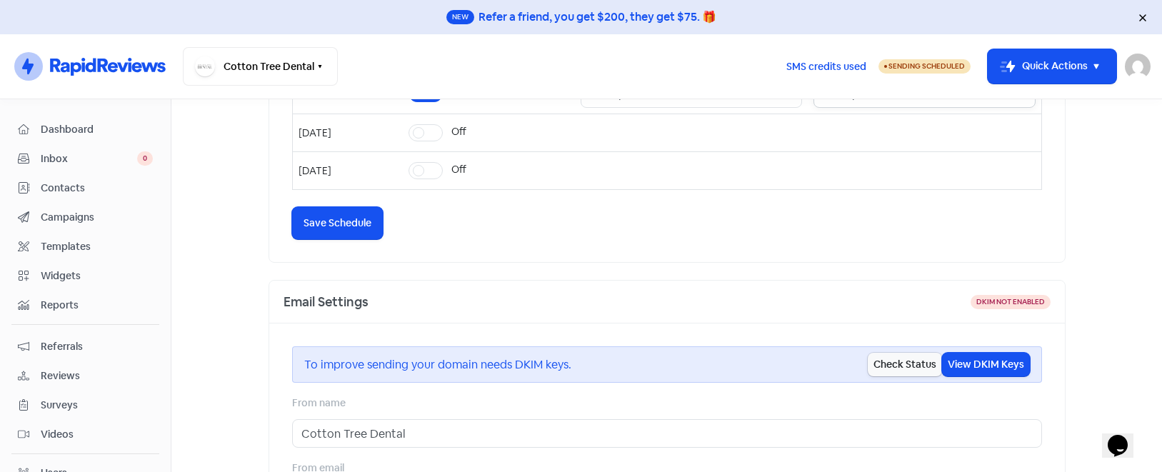
scroll to position [532, 0]
click at [353, 229] on button "Icon For Loading Save Schedule" at bounding box center [337, 222] width 91 height 32
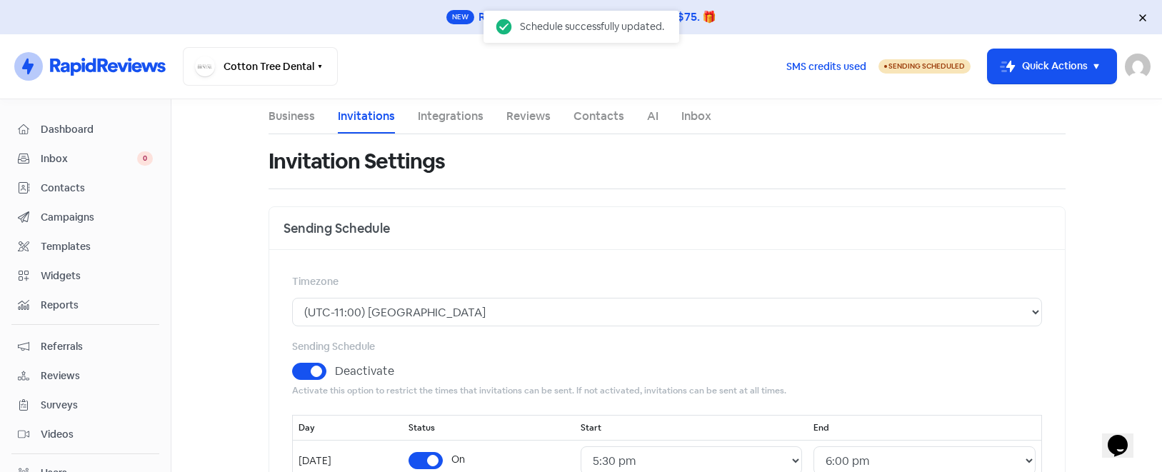
scroll to position [0, 0]
click at [86, 131] on span "Dashboard" at bounding box center [97, 129] width 112 height 15
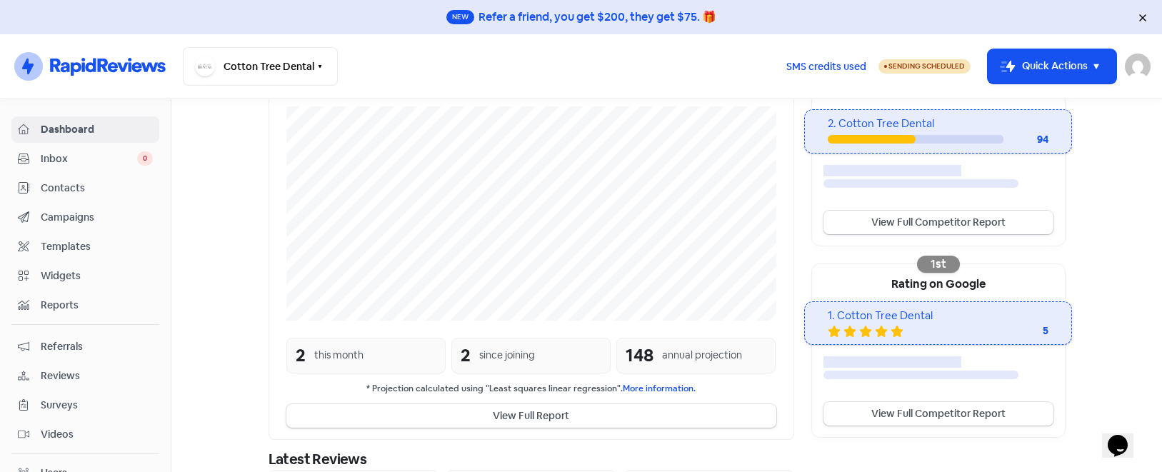
scroll to position [386, 0]
